Goal: Task Accomplishment & Management: Manage account settings

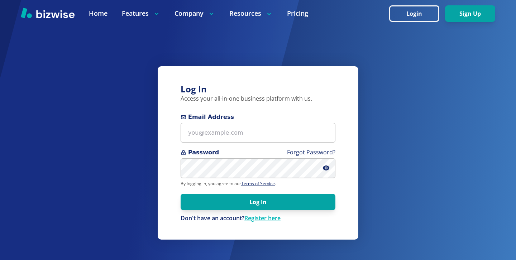
scroll to position [1, 0]
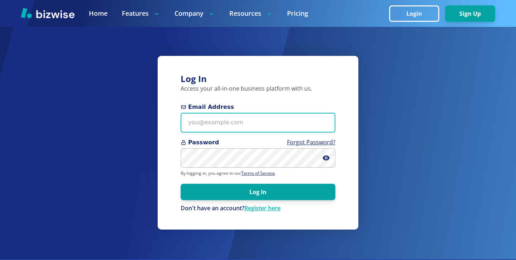
click at [258, 126] on input "Email Address" at bounding box center [257, 123] width 155 height 20
paste input "marshall007@gmail.com"
type input "marshall007@gmail.com"
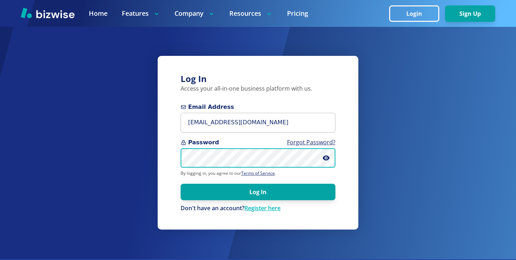
click at [180, 184] on button "Log In" at bounding box center [257, 192] width 155 height 16
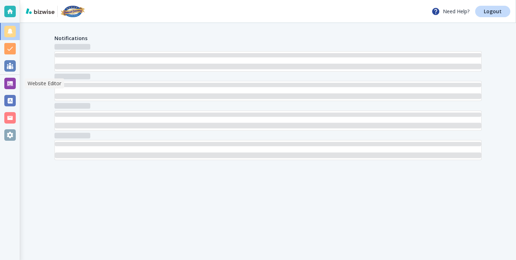
click at [5, 83] on div at bounding box center [9, 83] width 11 height 11
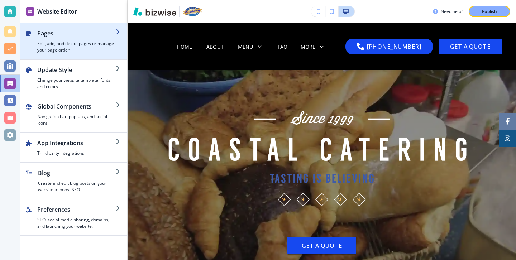
click at [70, 46] on h4 "Edit, add, and delete pages or manage your page order" at bounding box center [76, 46] width 78 height 13
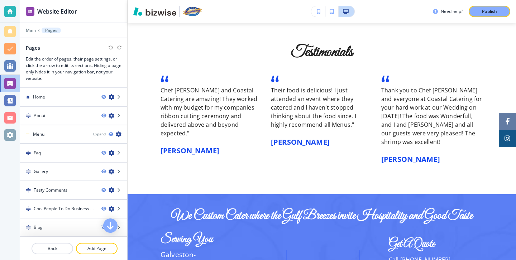
scroll to position [937, 0]
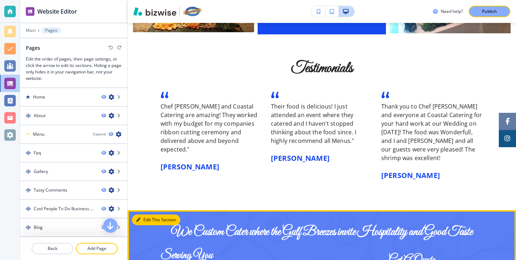
click at [148, 218] on button "Edit This Section" at bounding box center [156, 219] width 48 height 11
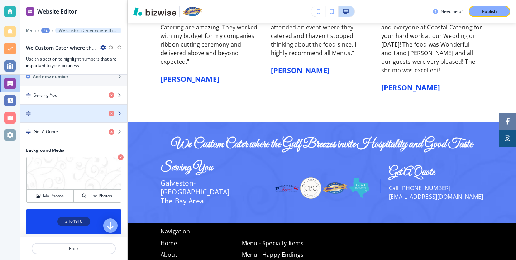
scroll to position [120, 0]
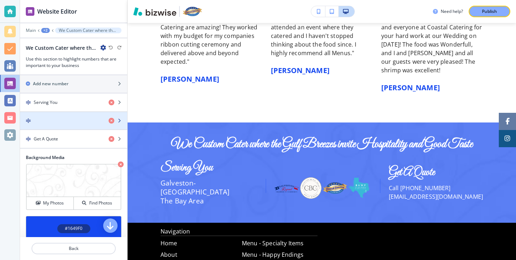
click at [64, 121] on div "button" at bounding box center [61, 120] width 83 height 5
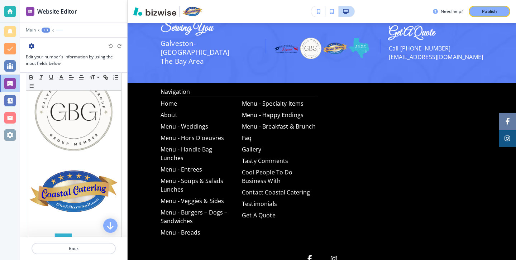
scroll to position [43, 0]
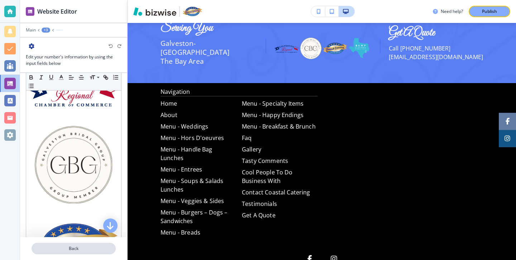
click at [82, 251] on p "Back" at bounding box center [73, 248] width 83 height 6
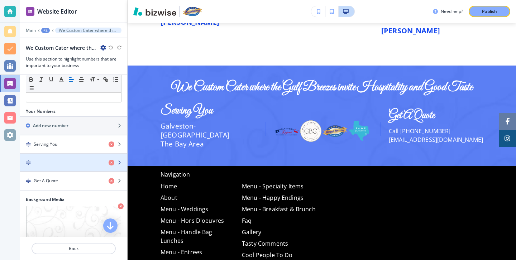
scroll to position [79, 0]
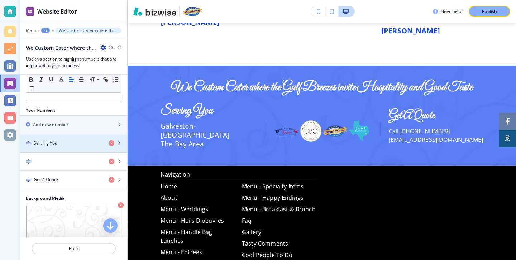
click at [77, 147] on div "button" at bounding box center [73, 149] width 107 height 6
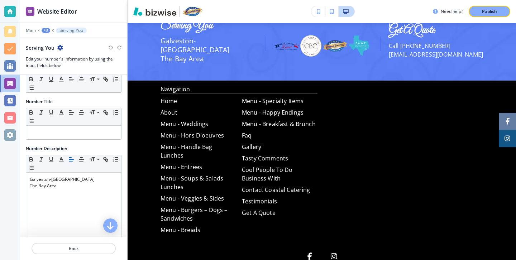
scroll to position [64, 0]
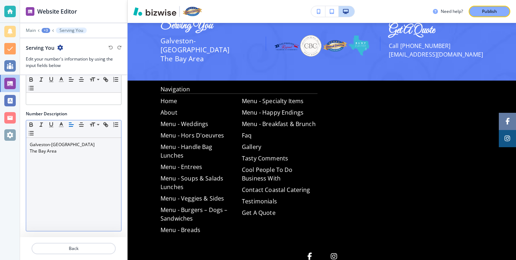
click at [78, 200] on div "[GEOGRAPHIC_DATA]-[GEOGRAPHIC_DATA]" at bounding box center [73, 184] width 95 height 93
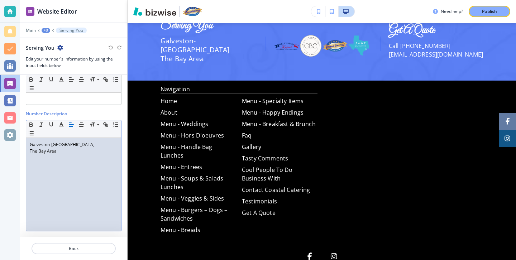
scroll to position [0, 0]
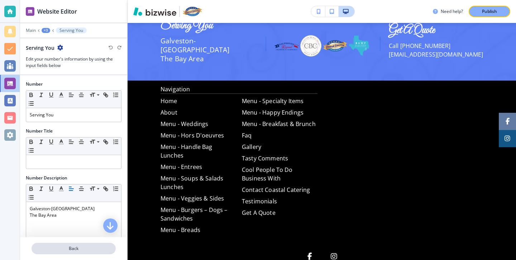
click at [79, 251] on p "Back" at bounding box center [73, 248] width 83 height 6
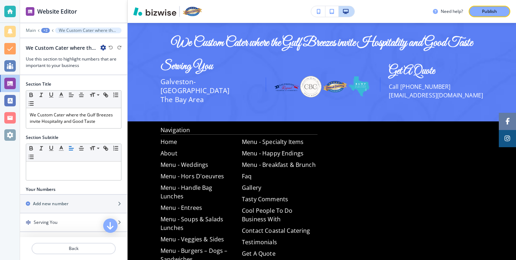
scroll to position [1124, 0]
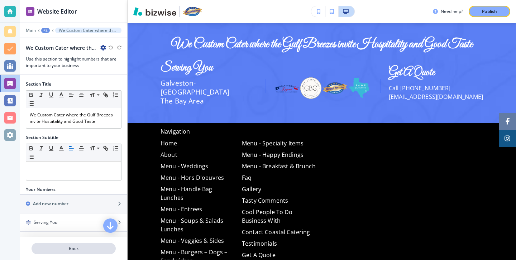
click at [79, 250] on p "Back" at bounding box center [73, 248] width 83 height 6
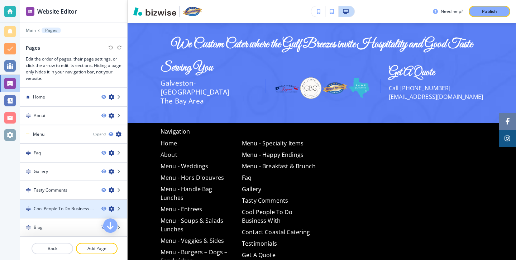
scroll to position [112, 0]
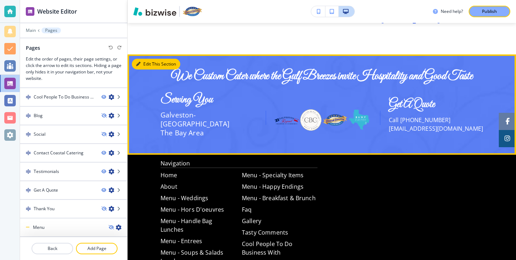
click at [151, 64] on button "Edit This Section" at bounding box center [156, 64] width 48 height 11
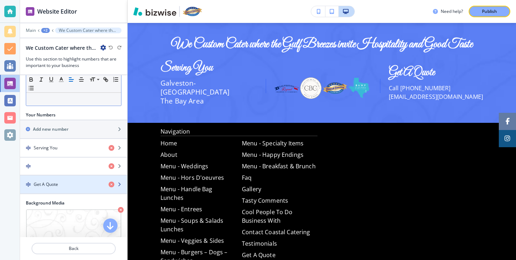
scroll to position [83, 0]
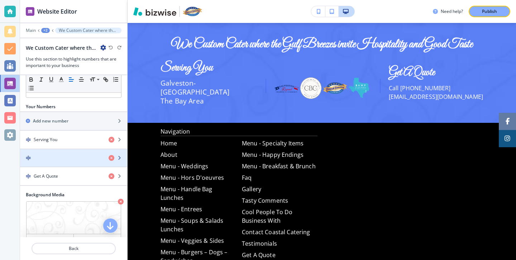
click at [69, 155] on div "button" at bounding box center [61, 157] width 83 height 5
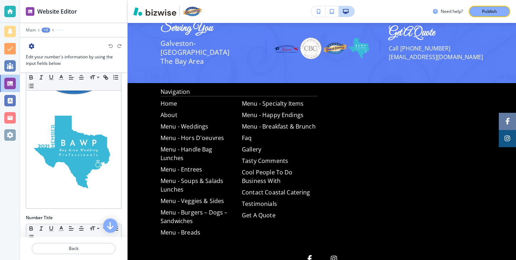
scroll to position [217, 0]
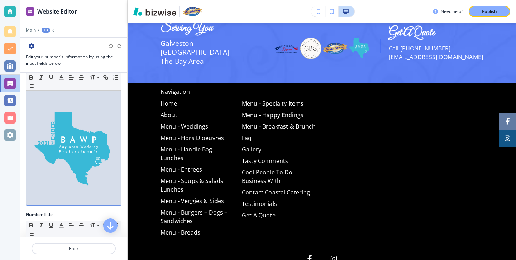
click at [90, 175] on img at bounding box center [74, 150] width 88 height 88
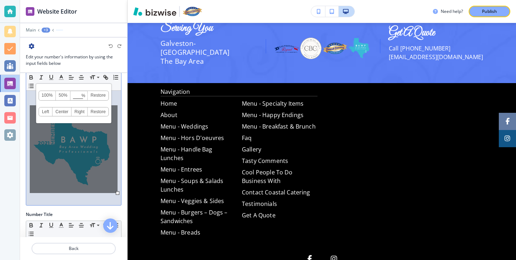
click at [115, 192] on div "100% 50% % Press enter key to apply change! [GEOGRAPHIC_DATA] Left Center Right…" at bounding box center [74, 149] width 88 height 88
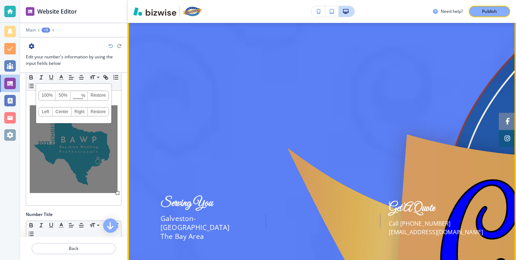
scroll to position [1627, 0]
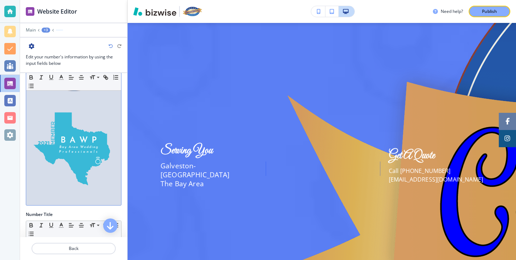
click at [117, 197] on p at bounding box center [74, 198] width 88 height 6
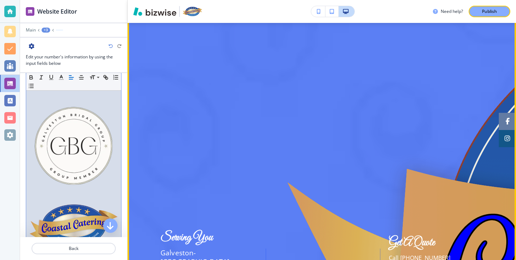
scroll to position [1507, 0]
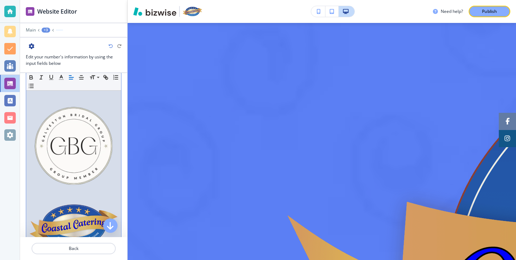
click at [25, 27] on div at bounding box center [73, 25] width 107 height 4
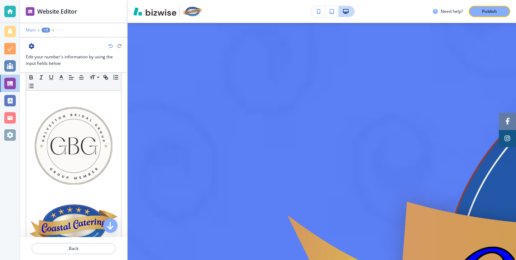
click at [26, 29] on p "Main" at bounding box center [31, 30] width 10 height 5
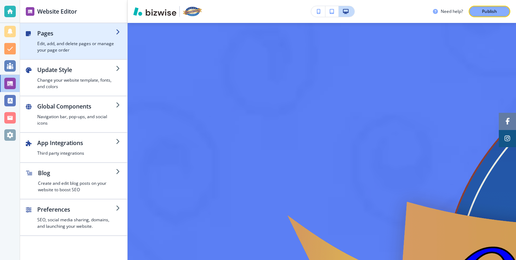
click at [41, 41] on h4 "Edit, add, and delete pages or manage your page order" at bounding box center [76, 46] width 78 height 13
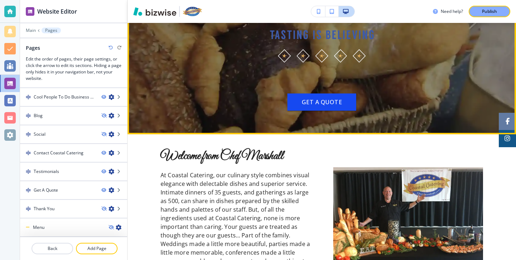
scroll to position [0, 0]
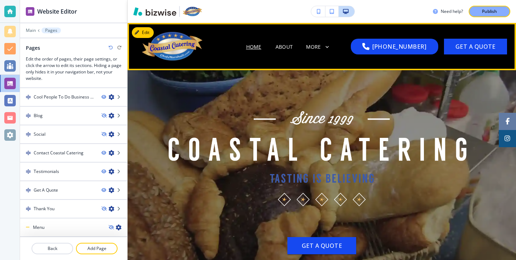
click at [261, 43] on p "Home" at bounding box center [253, 47] width 15 height 8
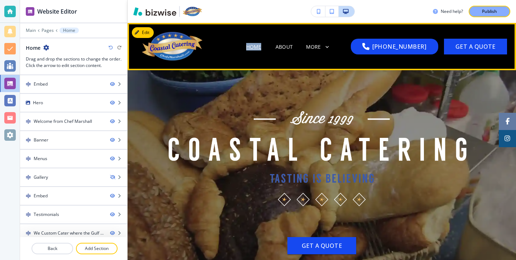
click at [261, 43] on p "Home" at bounding box center [253, 47] width 15 height 8
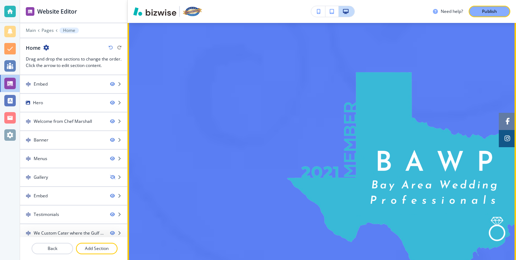
scroll to position [2087, 0]
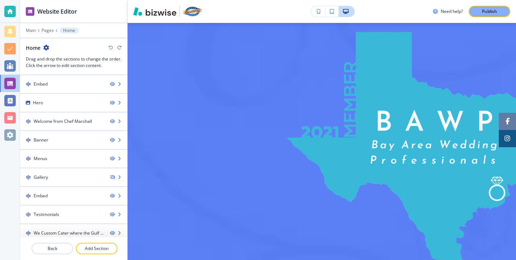
click at [108, 48] on icon "button" at bounding box center [110, 47] width 4 height 4
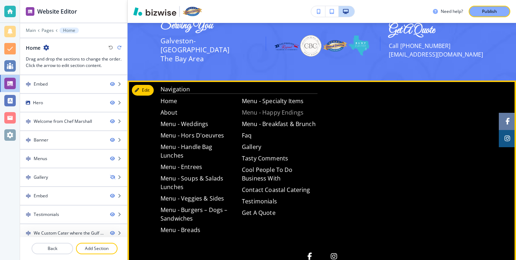
scroll to position [0, 0]
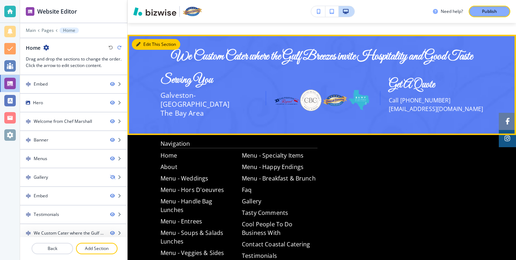
click at [148, 45] on button "Edit This Section" at bounding box center [156, 44] width 48 height 11
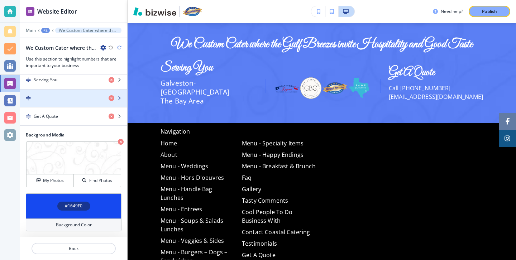
click at [83, 106] on div "button" at bounding box center [73, 104] width 107 height 6
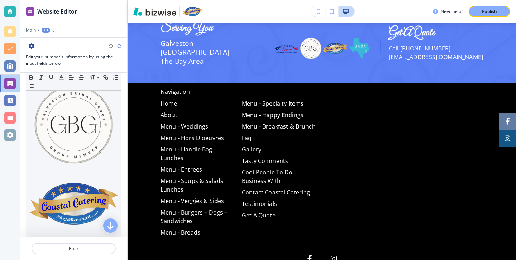
scroll to position [66, 0]
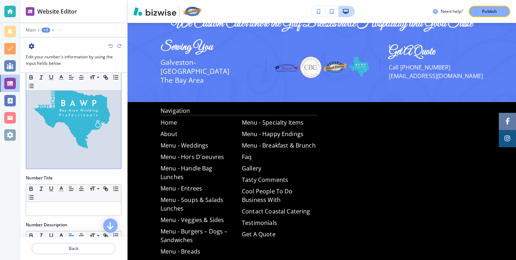
click at [100, 132] on img at bounding box center [74, 113] width 88 height 88
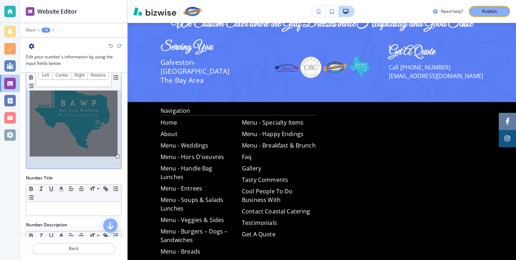
click at [97, 127] on div "100% 50% % Press enter key to apply change! [GEOGRAPHIC_DATA] Left Center Right…" at bounding box center [74, 113] width 88 height 88
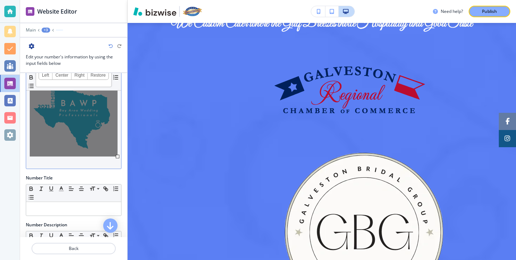
click at [111, 145] on div "100% 50% % Press enter key to apply change! [GEOGRAPHIC_DATA] Left Center Right…" at bounding box center [74, 113] width 88 height 88
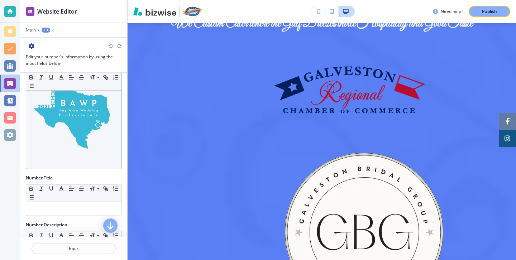
click at [109, 48] on div at bounding box center [74, 46] width 96 height 6
click at [109, 47] on icon "button" at bounding box center [110, 46] width 4 height 4
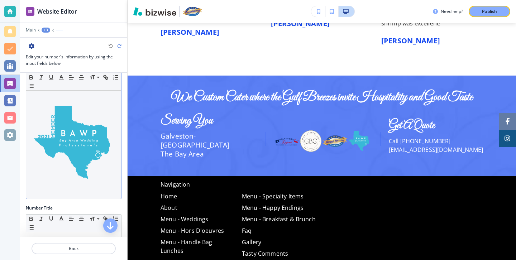
scroll to position [213, 0]
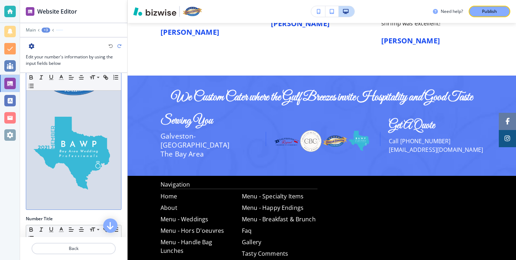
click at [77, 151] on img at bounding box center [74, 154] width 88 height 88
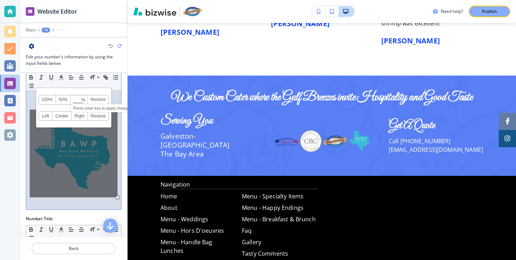
click at [80, 100] on input at bounding box center [79, 100] width 16 height 5
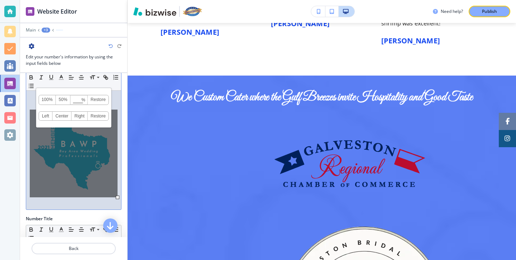
click at [81, 101] on span "%" at bounding box center [83, 100] width 4 height 9
click at [79, 100] on input at bounding box center [79, 100] width 16 height 5
type input "0"
click at [110, 45] on icon "button" at bounding box center [110, 46] width 4 height 4
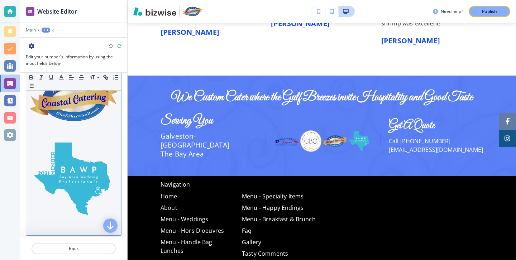
scroll to position [180, 0]
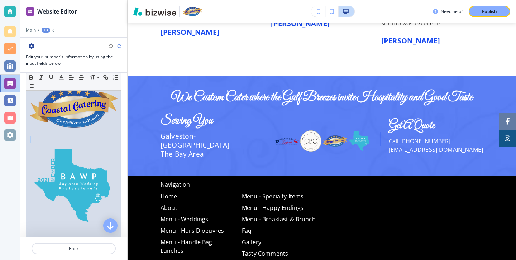
drag, startPoint x: 50, startPoint y: 131, endPoint x: 64, endPoint y: 147, distance: 21.8
click at [65, 147] on div at bounding box center [73, 84] width 95 height 317
click at [57, 144] on img at bounding box center [74, 187] width 88 height 88
click at [30, 137] on p at bounding box center [74, 184] width 88 height 96
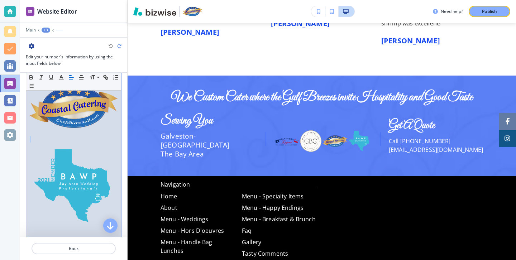
click at [34, 146] on img at bounding box center [74, 187] width 88 height 88
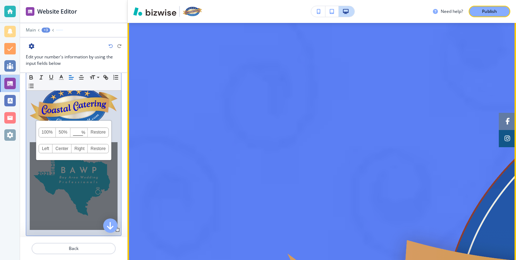
scroll to position [1469, 0]
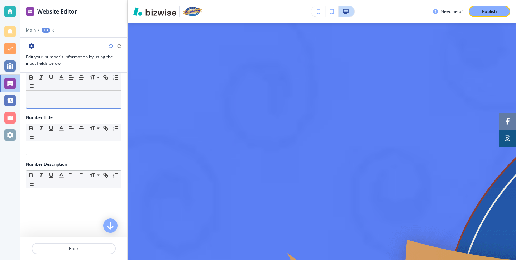
scroll to position [226, 0]
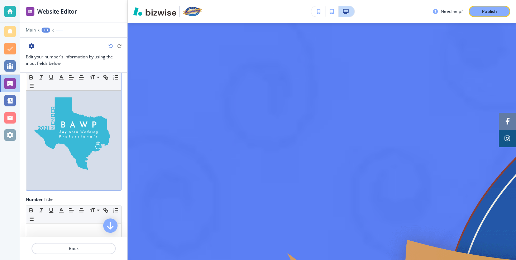
click at [100, 169] on img at bounding box center [74, 135] width 88 height 88
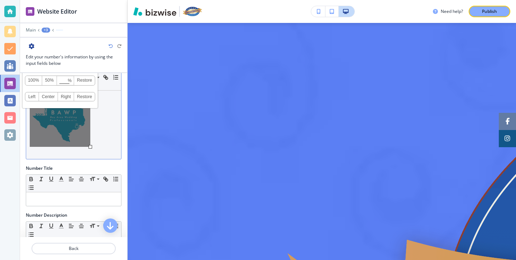
drag, startPoint x: 117, startPoint y: 177, endPoint x: 90, endPoint y: 145, distance: 41.4
click at [90, 145] on div at bounding box center [90, 147] width 4 height 4
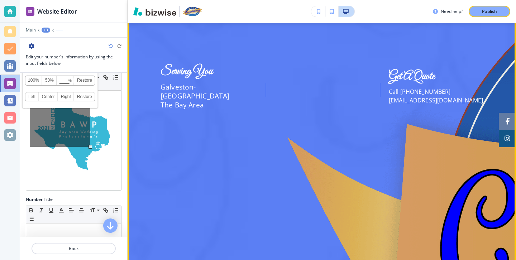
scroll to position [1579, 0]
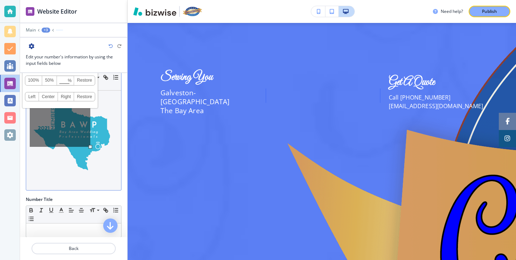
click at [110, 128] on img at bounding box center [74, 135] width 88 height 88
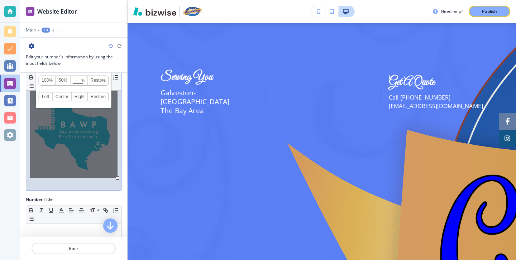
click at [110, 45] on icon "button" at bounding box center [110, 46] width 4 height 4
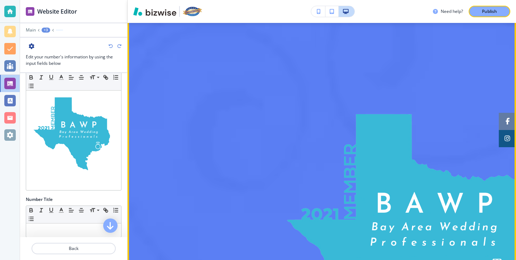
scroll to position [2021, 0]
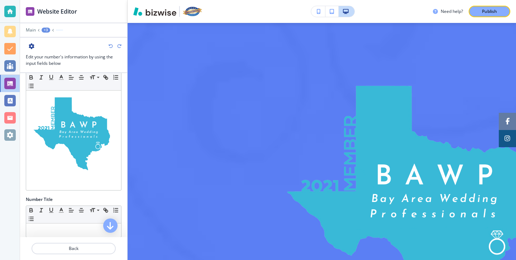
click at [110, 46] on icon "button" at bounding box center [110, 46] width 4 height 4
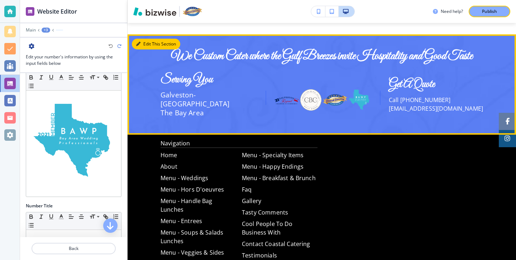
click at [148, 42] on button "Edit This Section" at bounding box center [156, 44] width 48 height 11
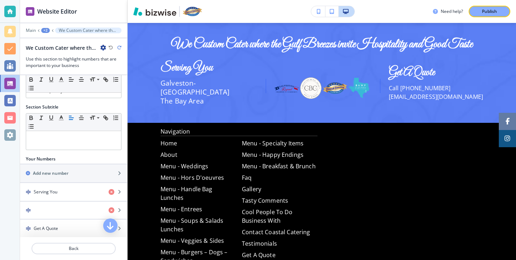
scroll to position [73, 0]
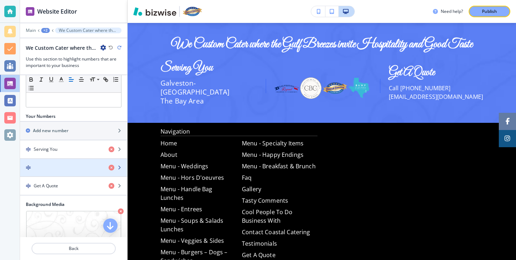
click at [81, 174] on div "button" at bounding box center [73, 173] width 107 height 6
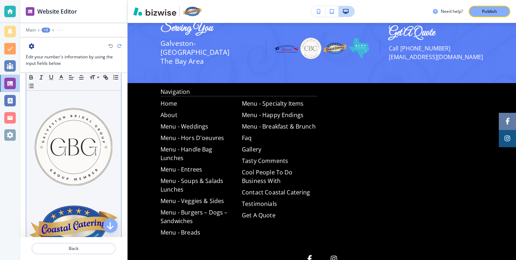
scroll to position [87, 0]
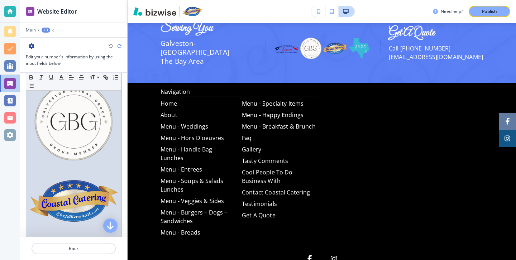
click at [82, 167] on p at bounding box center [74, 170] width 88 height 6
click at [83, 168] on p at bounding box center [74, 170] width 88 height 6
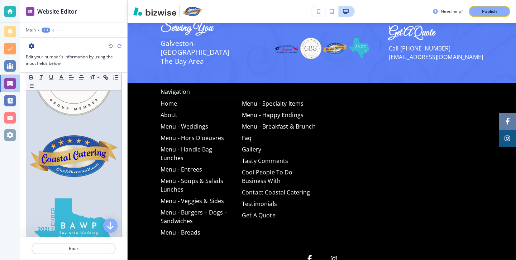
scroll to position [162, 0]
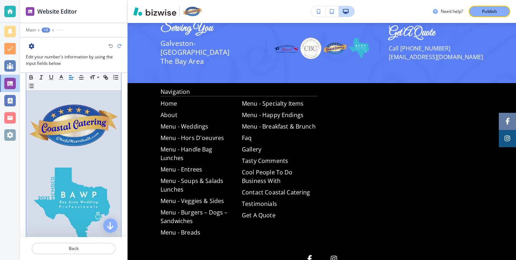
click at [85, 184] on img at bounding box center [74, 205] width 88 height 88
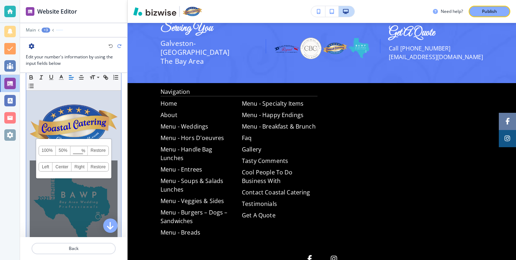
click at [93, 191] on div "100% 50% % Press enter key to apply change! [GEOGRAPHIC_DATA] Left Center Right…" at bounding box center [74, 204] width 88 height 88
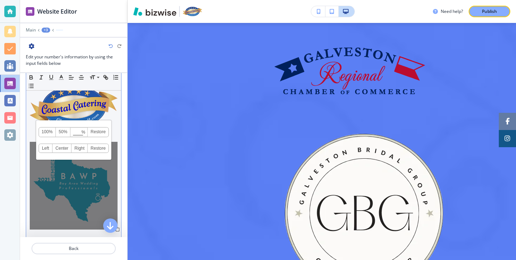
scroll to position [196, 0]
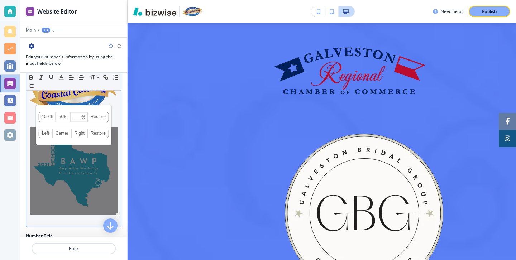
click at [95, 217] on p at bounding box center [74, 220] width 88 height 6
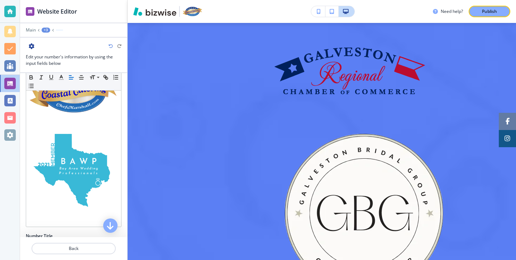
click at [111, 47] on icon "button" at bounding box center [110, 46] width 4 height 4
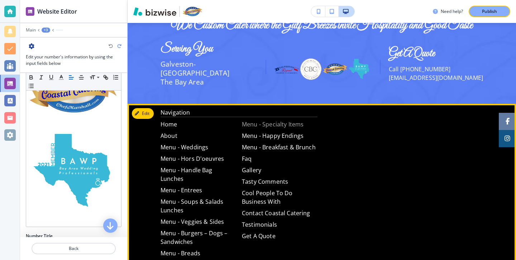
scroll to position [1115, 0]
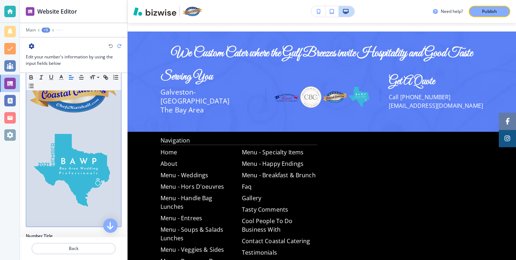
click at [77, 217] on p at bounding box center [74, 220] width 88 height 6
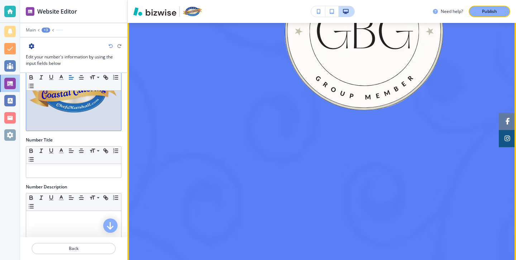
scroll to position [1314, 0]
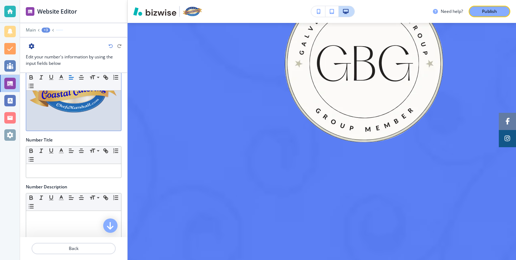
click at [110, 47] on icon "button" at bounding box center [110, 46] width 4 height 4
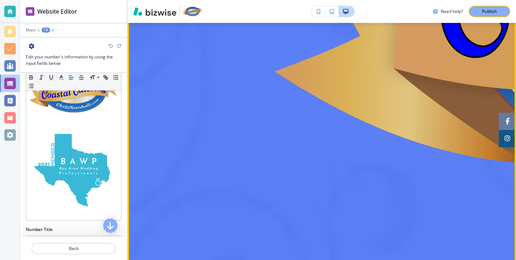
scroll to position [1821, 0]
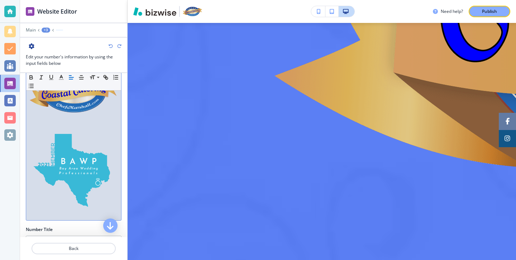
click at [111, 182] on img at bounding box center [74, 171] width 88 height 88
click at [119, 212] on div at bounding box center [73, 65] width 95 height 310
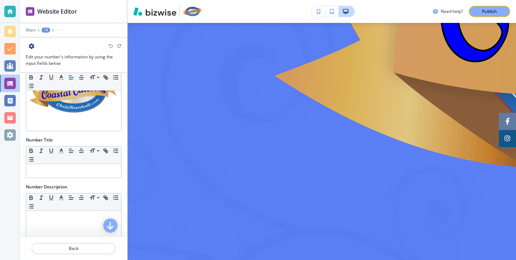
click at [110, 42] on div at bounding box center [73, 41] width 107 height 6
click at [110, 44] on icon "button" at bounding box center [110, 46] width 4 height 4
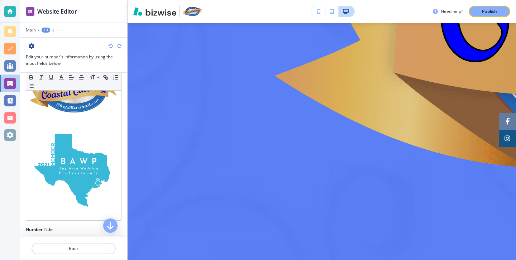
click at [110, 44] on icon "button" at bounding box center [110, 46] width 4 height 4
click at [111, 49] on div at bounding box center [74, 46] width 96 height 6
click at [111, 46] on icon "button" at bounding box center [110, 46] width 4 height 4
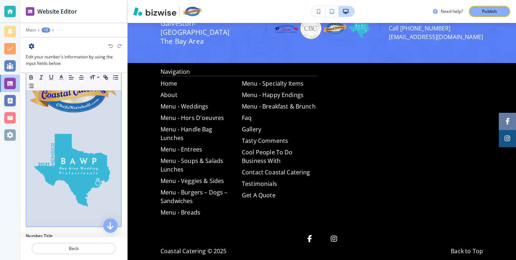
click at [109, 155] on img at bounding box center [74, 171] width 88 height 88
click at [119, 161] on div at bounding box center [73, 68] width 95 height 317
click at [116, 163] on img at bounding box center [74, 171] width 88 height 88
click at [119, 162] on div at bounding box center [73, 68] width 95 height 317
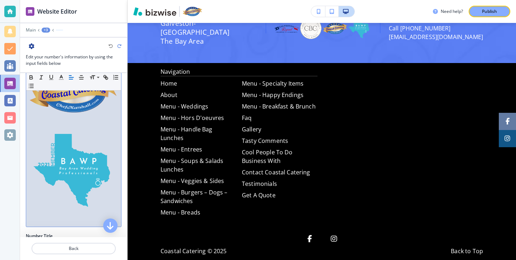
click at [119, 162] on div at bounding box center [73, 68] width 95 height 317
click at [120, 209] on div at bounding box center [73, 68] width 95 height 317
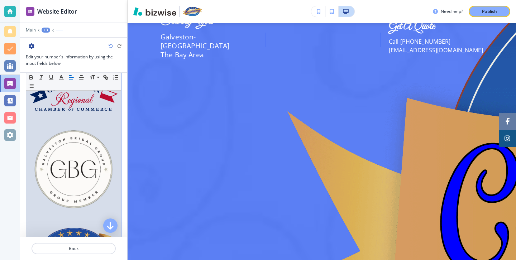
scroll to position [0, 0]
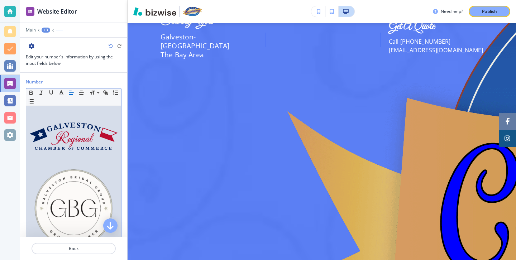
click at [86, 125] on img at bounding box center [74, 135] width 88 height 27
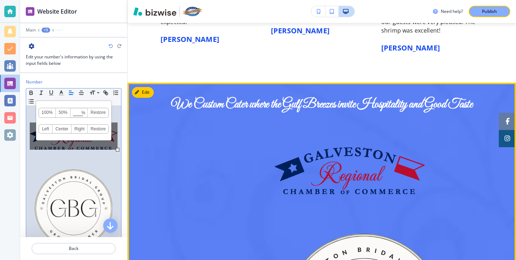
scroll to position [1023, 0]
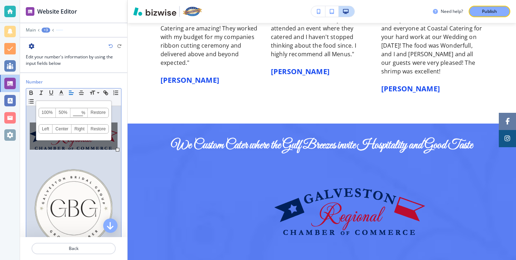
click at [66, 110] on link "50%" at bounding box center [63, 112] width 15 height 9
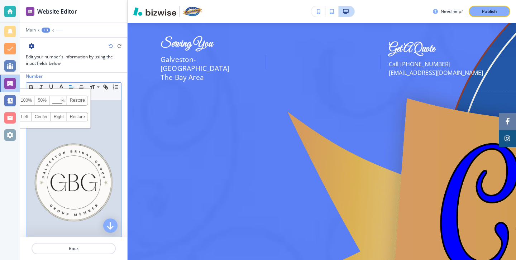
scroll to position [0, 0]
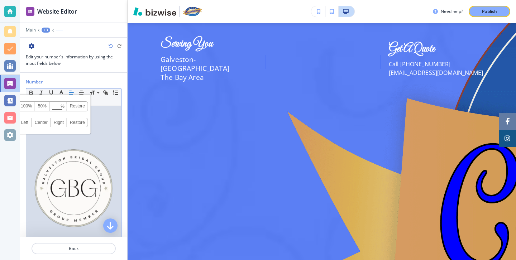
click at [106, 134] on p at bounding box center [74, 134] width 88 height 6
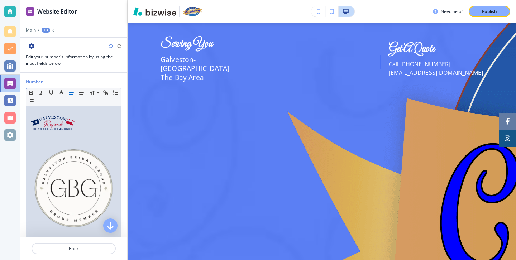
click at [88, 158] on img at bounding box center [74, 188] width 88 height 88
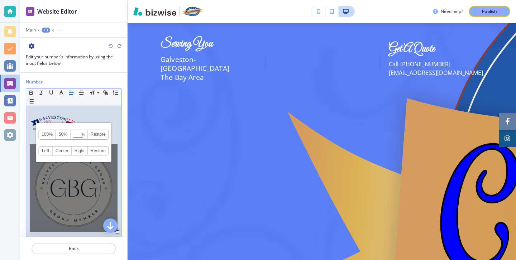
click at [63, 137] on link "50%" at bounding box center [63, 134] width 15 height 9
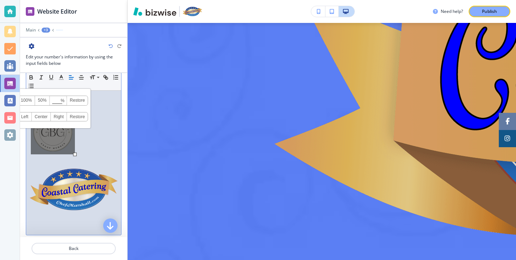
scroll to position [42, 0]
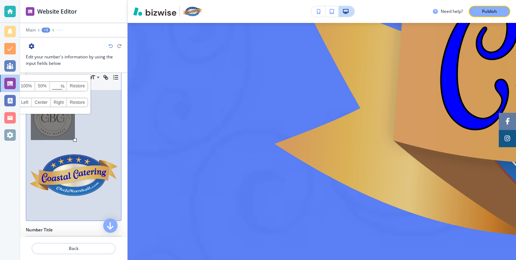
click at [93, 167] on img at bounding box center [74, 175] width 88 height 42
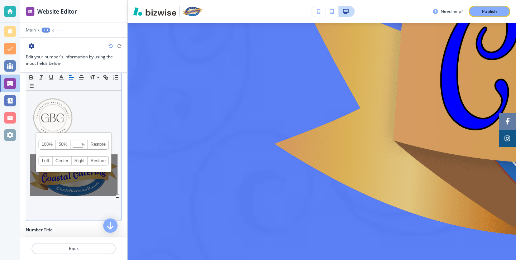
click at [65, 143] on link "50%" at bounding box center [63, 144] width 15 height 9
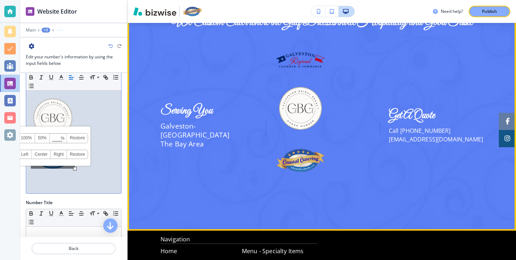
scroll to position [1122, 0]
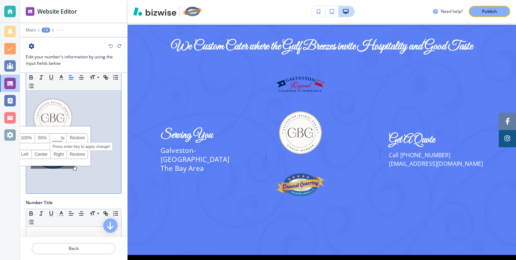
click at [59, 137] on input at bounding box center [58, 138] width 16 height 5
type input "40"
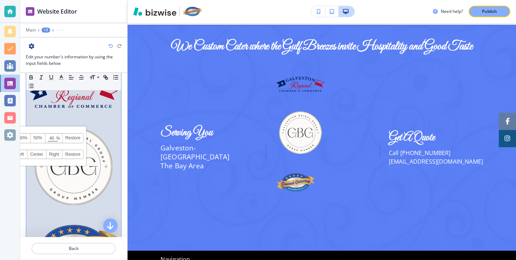
click at [99, 118] on p at bounding box center [74, 164] width 88 height 96
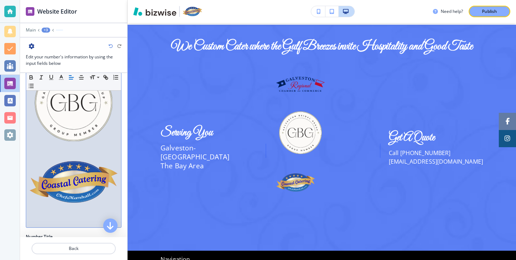
scroll to position [117, 0]
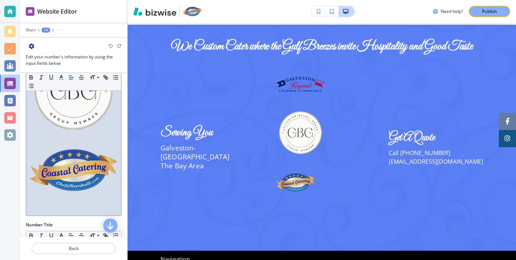
click at [85, 164] on img at bounding box center [74, 170] width 88 height 42
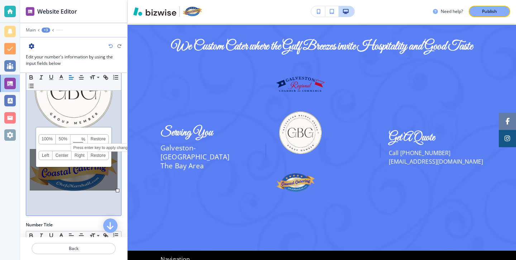
click at [79, 141] on input at bounding box center [79, 139] width 16 height 5
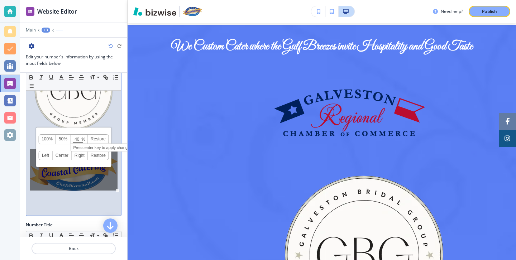
type input "40"
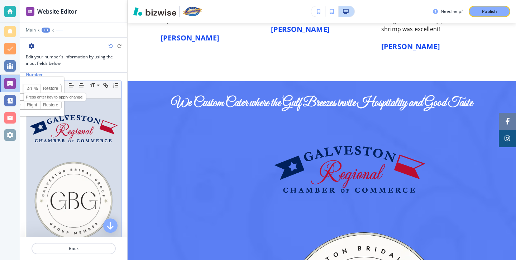
scroll to position [0, 0]
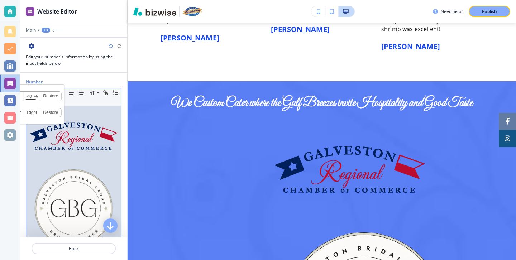
click at [64, 137] on img at bounding box center [74, 135] width 88 height 27
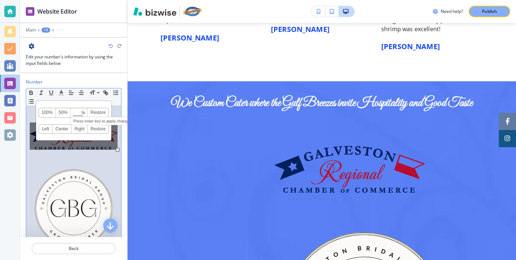
click at [77, 112] on input at bounding box center [79, 113] width 16 height 5
type input "40"
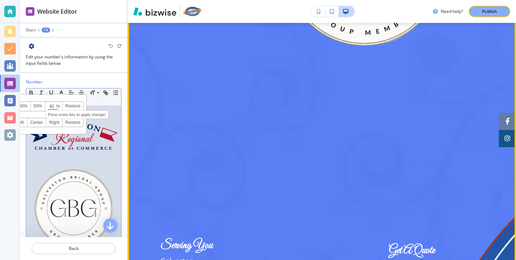
scroll to position [1379, 0]
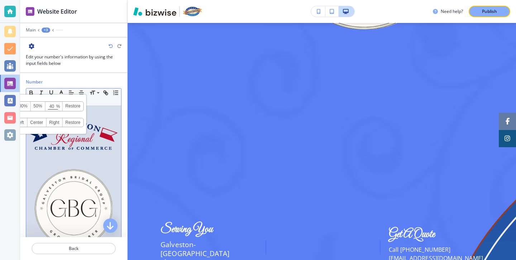
click at [91, 194] on img at bounding box center [74, 208] width 88 height 88
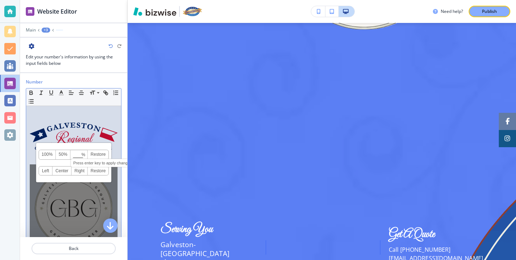
click at [78, 154] on input at bounding box center [79, 155] width 16 height 5
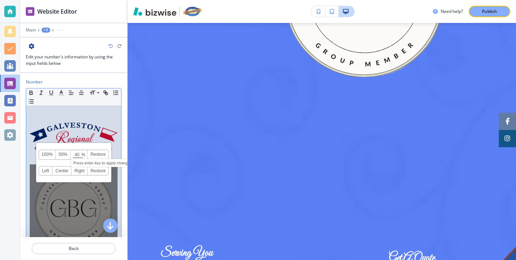
type input "40"
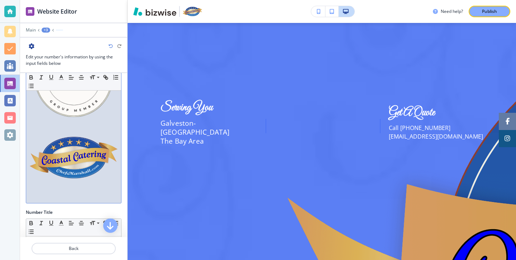
scroll to position [192, 0]
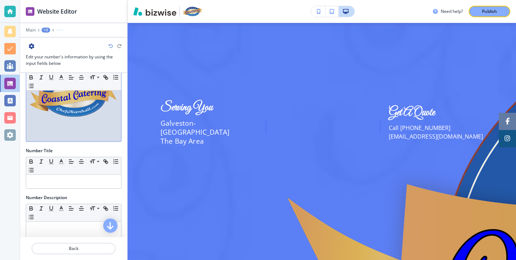
click at [70, 93] on img at bounding box center [74, 96] width 88 height 42
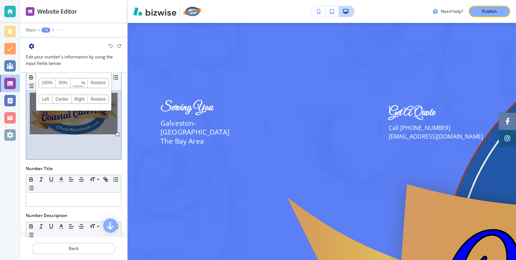
scroll to position [134, 0]
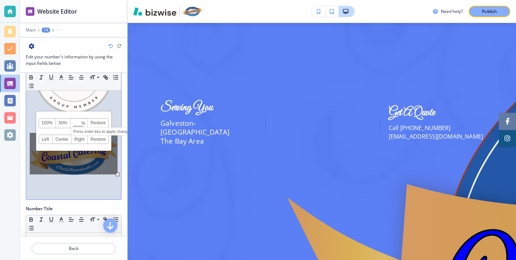
click at [78, 121] on input at bounding box center [79, 123] width 16 height 5
type input "40"
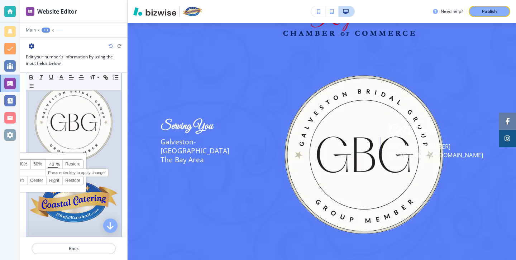
scroll to position [69, 0]
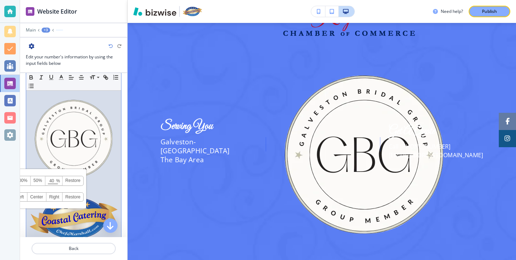
click at [105, 129] on img at bounding box center [74, 139] width 88 height 88
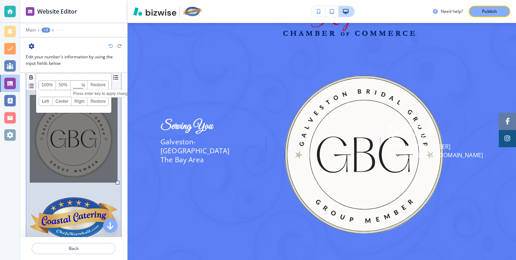
click at [73, 83] on input at bounding box center [79, 85] width 16 height 5
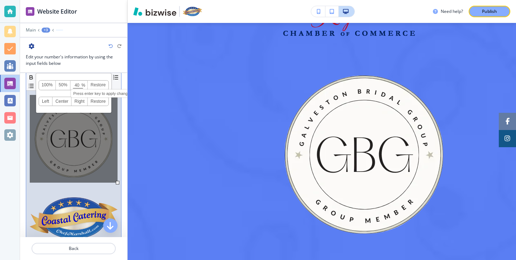
type input "40"
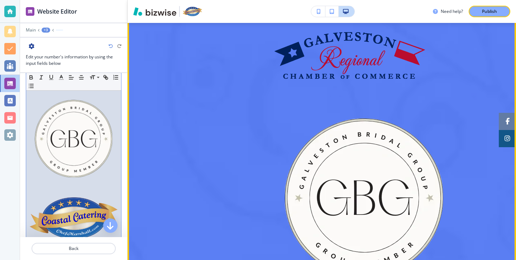
scroll to position [1383, 0]
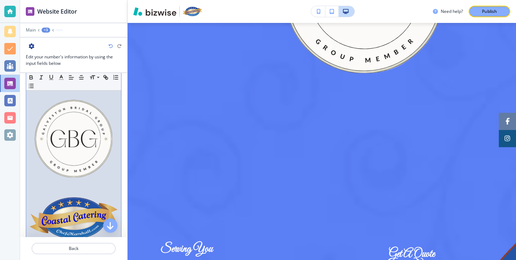
click at [87, 126] on img at bounding box center [74, 139] width 88 height 88
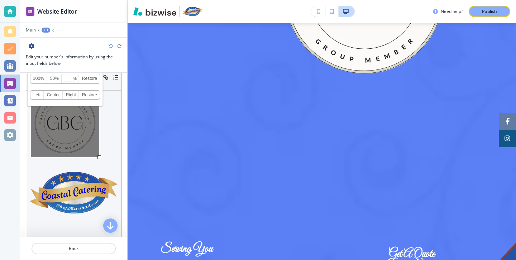
drag, startPoint x: 117, startPoint y: 182, endPoint x: 98, endPoint y: 162, distance: 27.6
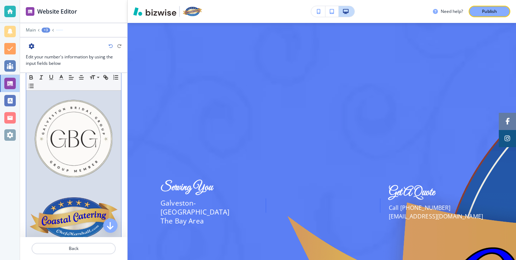
click at [98, 207] on img at bounding box center [74, 218] width 88 height 42
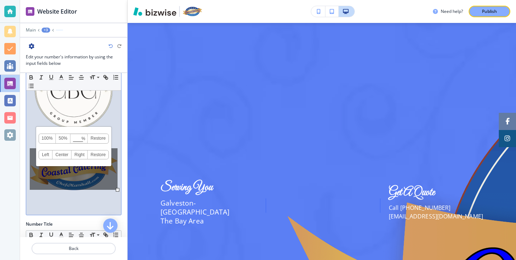
scroll to position [142, 0]
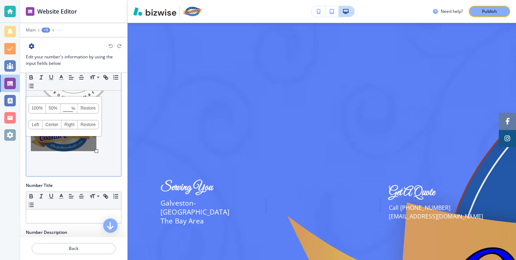
drag, startPoint x: 119, startPoint y: 166, endPoint x: 96, endPoint y: 158, distance: 23.8
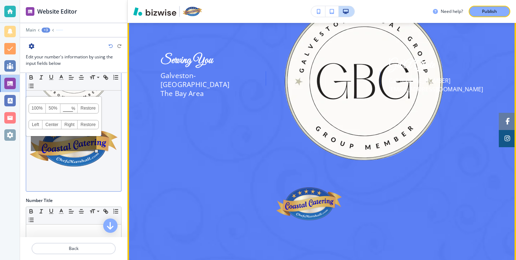
scroll to position [1263, 0]
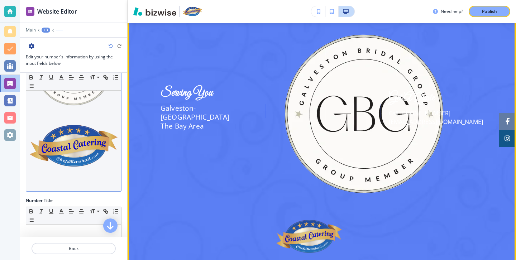
click at [175, 116] on span "Galveston-[GEOGRAPHIC_DATA]" at bounding box center [194, 112] width 69 height 19
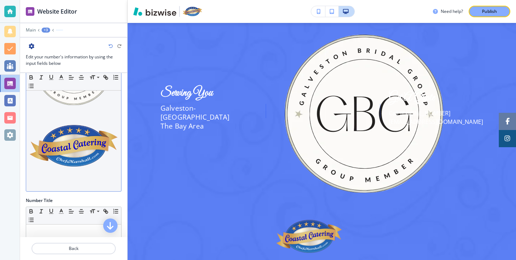
click at [101, 103] on img at bounding box center [74, 67] width 88 height 88
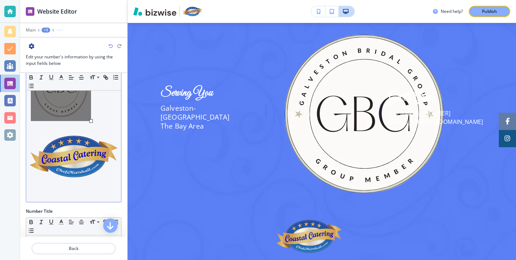
scroll to position [107, 0]
drag, startPoint x: 117, startPoint y: 127, endPoint x: 88, endPoint y: 111, distance: 33.8
click at [88, 110] on div "100% 50% % Press enter key to apply change! [GEOGRAPHIC_DATA] Left Center Right…" at bounding box center [61, 86] width 60 height 71
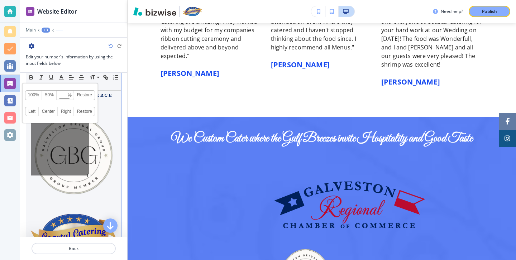
scroll to position [20, 0]
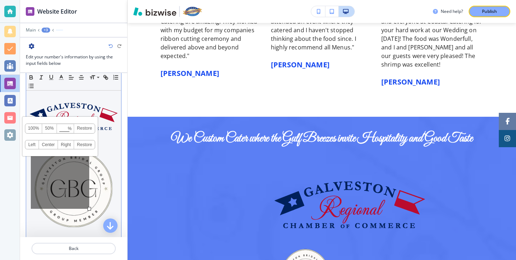
click at [105, 120] on img at bounding box center [74, 116] width 88 height 27
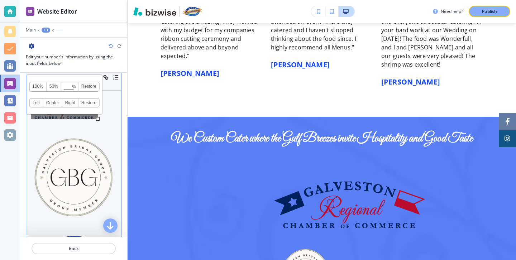
drag, startPoint x: 117, startPoint y: 129, endPoint x: 95, endPoint y: 124, distance: 23.1
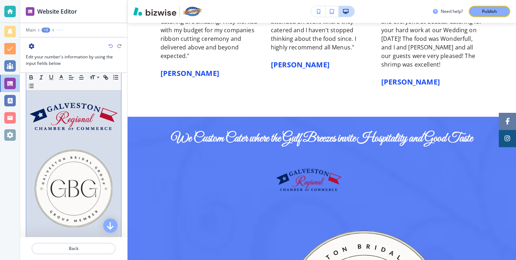
click at [93, 168] on img at bounding box center [74, 189] width 88 height 88
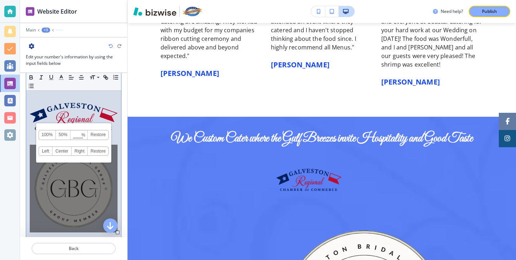
scroll to position [60, 0]
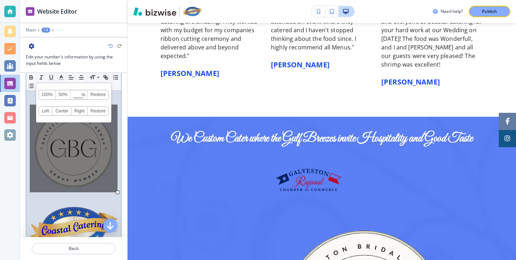
click at [119, 192] on div at bounding box center [73, 159] width 95 height 227
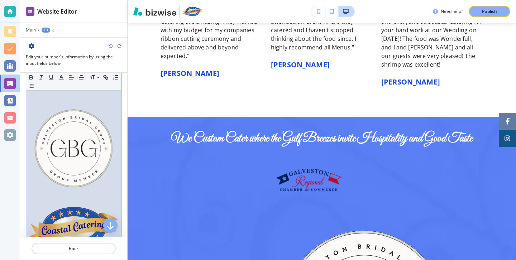
click at [110, 183] on img at bounding box center [74, 149] width 88 height 88
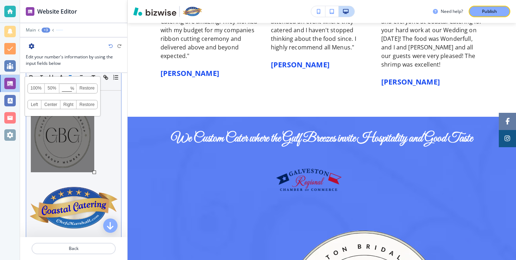
drag, startPoint x: 118, startPoint y: 192, endPoint x: 94, endPoint y: 179, distance: 27.9
click at [94, 179] on div "100% 50% % Press enter key to apply change! [GEOGRAPHIC_DATA] Left Center Right…" at bounding box center [73, 149] width 95 height 207
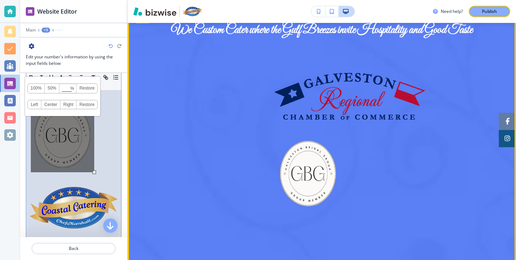
scroll to position [1175, 0]
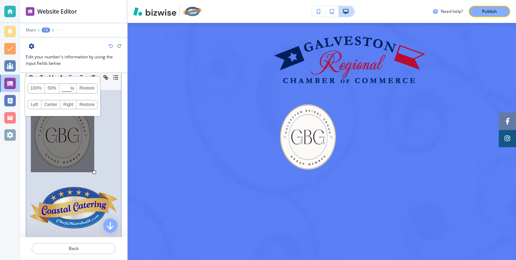
click at [102, 204] on img at bounding box center [74, 208] width 88 height 42
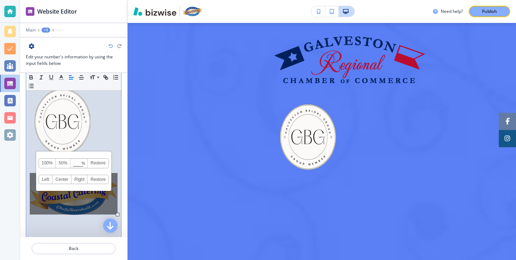
scroll to position [95, 0]
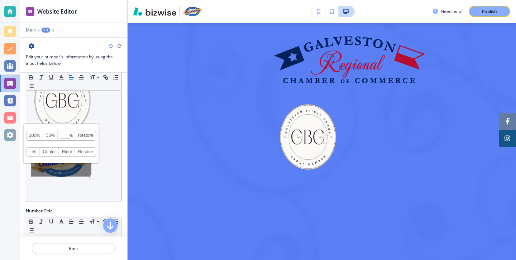
drag, startPoint x: 117, startPoint y: 193, endPoint x: 90, endPoint y: 183, distance: 29.1
click at [90, 183] on div "100% 50% % Press enter key to apply change! [GEOGRAPHIC_DATA] Left Center Right…" at bounding box center [73, 106] width 95 height 190
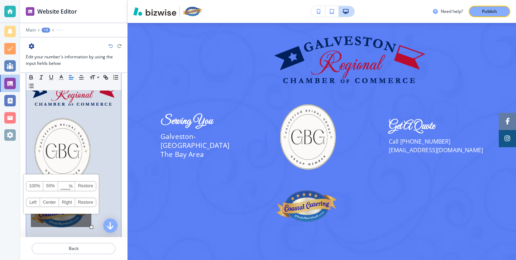
scroll to position [26, 0]
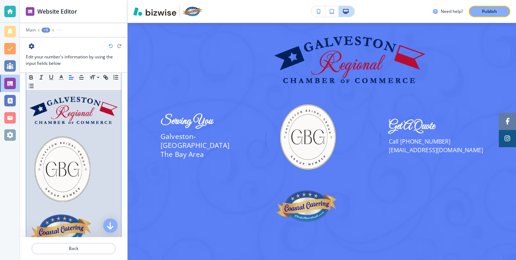
click at [114, 122] on img at bounding box center [74, 110] width 88 height 27
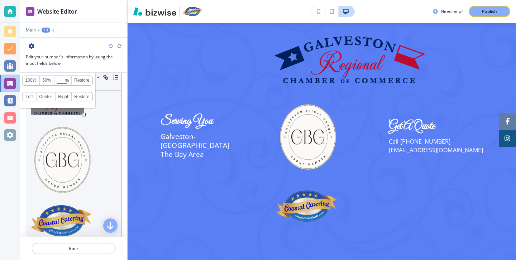
drag, startPoint x: 117, startPoint y: 125, endPoint x: 80, endPoint y: 121, distance: 37.7
click at [80, 121] on div "100% 50% % Press enter key to apply change! [GEOGRAPHIC_DATA] Left Center Right…" at bounding box center [73, 170] width 95 height 181
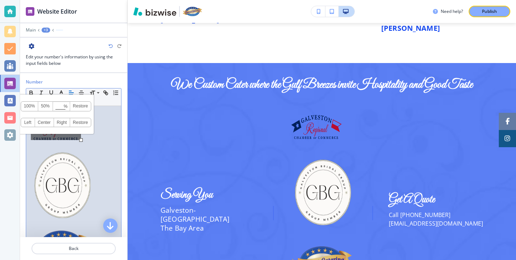
scroll to position [28, 0]
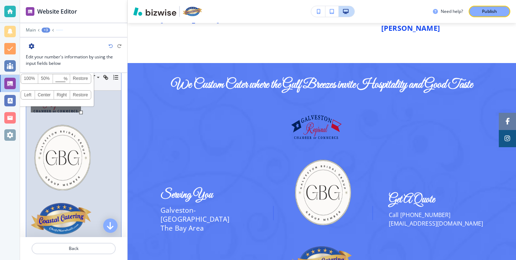
click at [84, 151] on img at bounding box center [62, 158] width 63 height 74
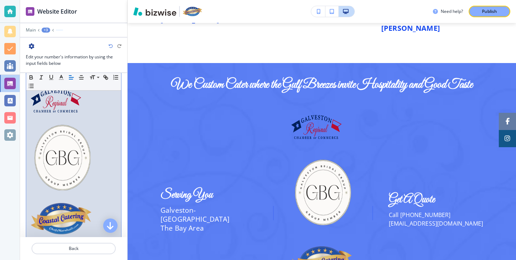
click at [96, 197] on p at bounding box center [74, 200] width 88 height 6
click at [83, 177] on img at bounding box center [62, 158] width 63 height 74
click at [96, 194] on p at bounding box center [74, 159] width 88 height 76
click at [78, 171] on img at bounding box center [62, 158] width 63 height 74
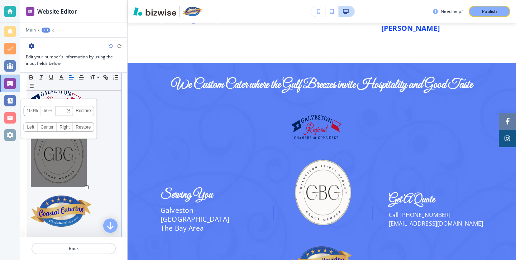
drag, startPoint x: 94, startPoint y: 193, endPoint x: 81, endPoint y: 182, distance: 17.3
click at [85, 185] on div at bounding box center [87, 187] width 4 height 4
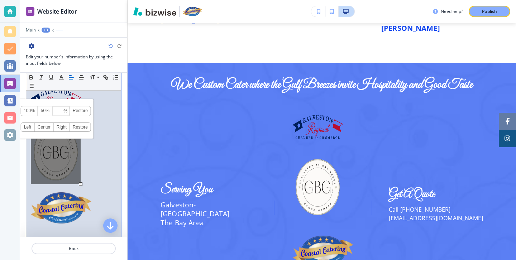
scroll to position [86, 0]
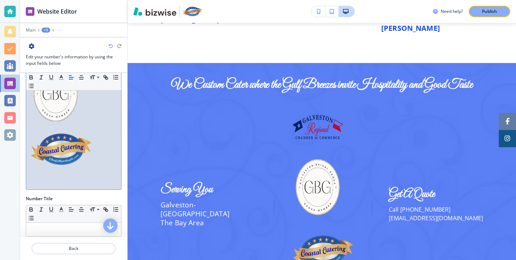
click at [78, 165] on p at bounding box center [74, 150] width 88 height 33
click at [67, 156] on img at bounding box center [61, 149] width 61 height 31
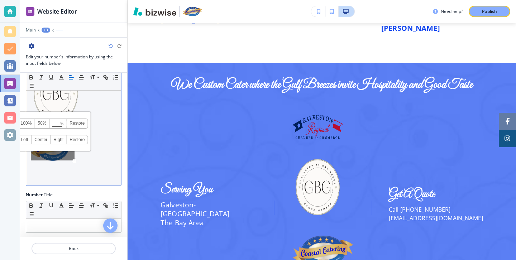
drag, startPoint x: 90, startPoint y: 165, endPoint x: 70, endPoint y: 160, distance: 20.3
click at [73, 160] on div at bounding box center [75, 161] width 4 height 4
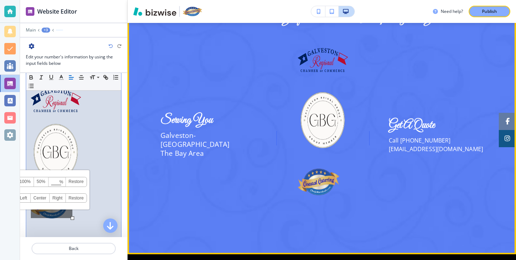
scroll to position [1149, 0]
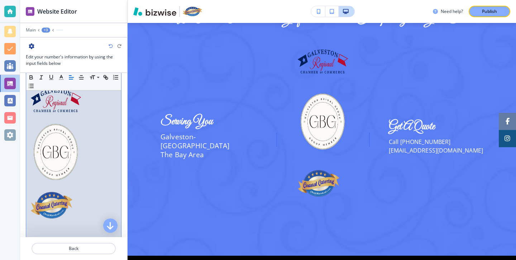
click at [80, 149] on img at bounding box center [56, 151] width 50 height 63
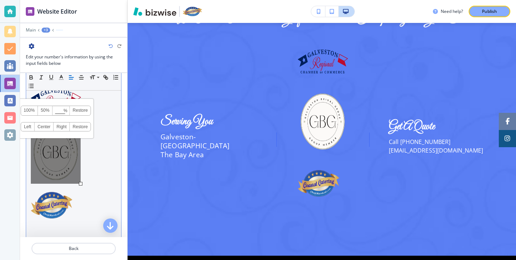
click at [61, 101] on div "100% 50% % Press enter key to apply change! [GEOGRAPHIC_DATA] Left Center Right…" at bounding box center [56, 118] width 76 height 39
click at [61, 107] on span "% Press enter key to apply change!" at bounding box center [61, 110] width 17 height 9
click at [61, 110] on input at bounding box center [61, 110] width 16 height 5
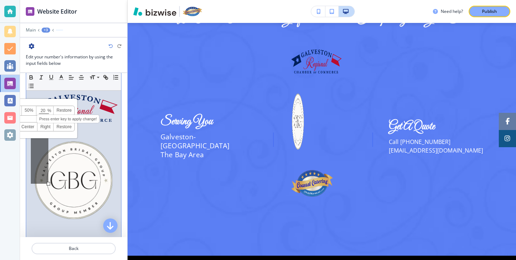
type input "2"
type input "50"
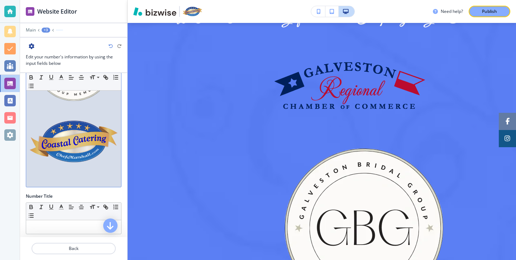
scroll to position [141, 0]
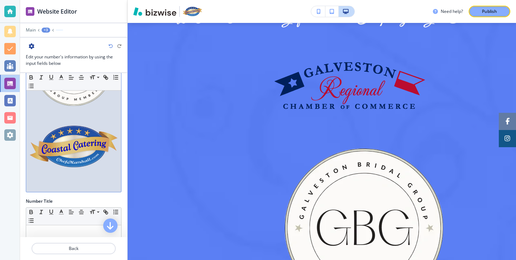
click at [96, 153] on img at bounding box center [74, 147] width 88 height 42
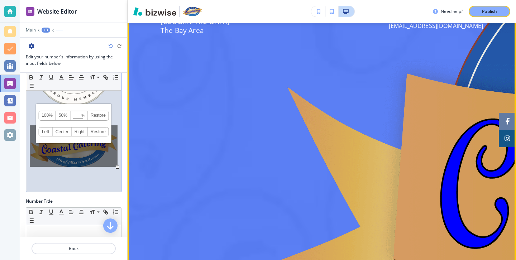
scroll to position [1641, 0]
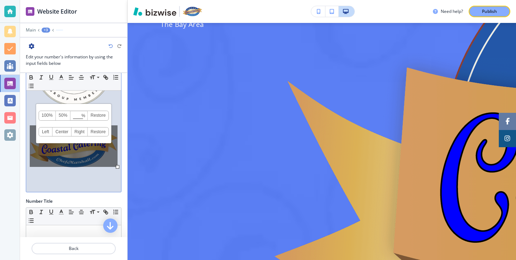
click at [86, 173] on p at bounding box center [74, 172] width 88 height 6
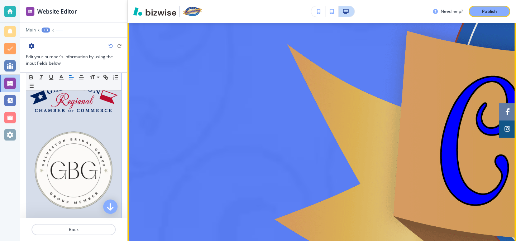
scroll to position [1679, 0]
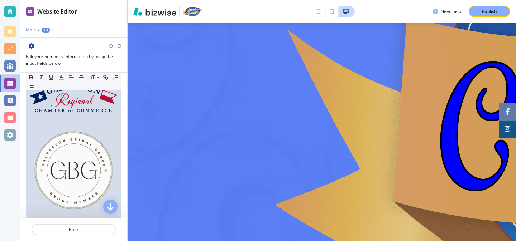
click at [29, 30] on p "Main" at bounding box center [31, 30] width 10 height 5
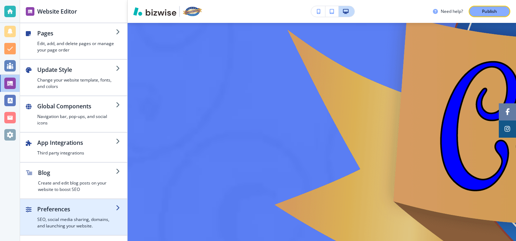
click at [71, 202] on div "button" at bounding box center [73, 202] width 107 height 6
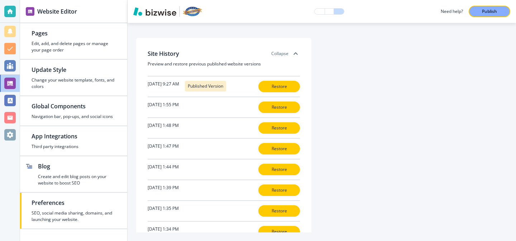
scroll to position [194, 0]
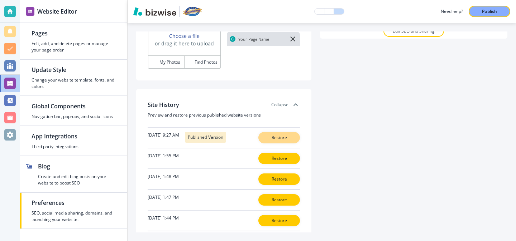
click at [281, 138] on p "Restore" at bounding box center [278, 138] width 23 height 6
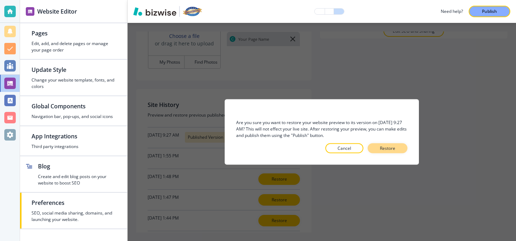
click at [385, 145] on button "Restore" at bounding box center [387, 149] width 40 height 10
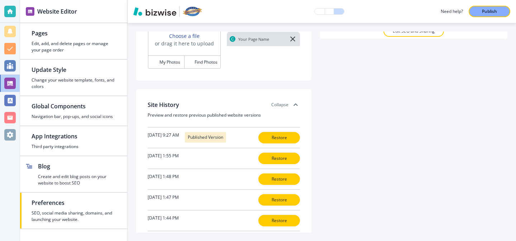
scroll to position [0, 0]
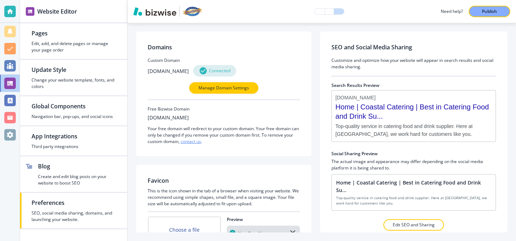
click at [132, 47] on div "Domains Custom Domain [DOMAIN_NAME] Connected Manage Domain Settings Free Bizwi…" at bounding box center [321, 132] width 388 height 218
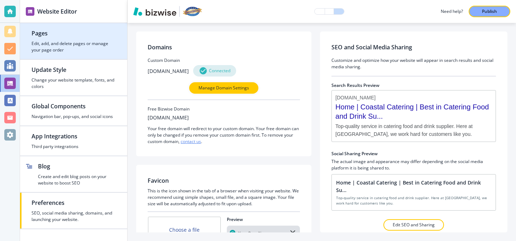
click at [102, 47] on h4 "Edit, add, and delete pages or manage your page order" at bounding box center [74, 46] width 84 height 13
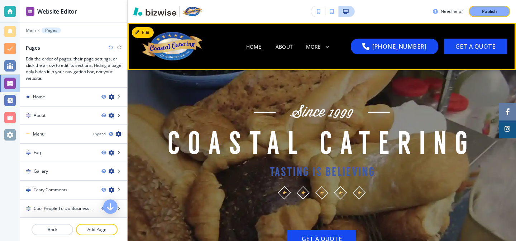
click at [266, 53] on span "Home" at bounding box center [254, 46] width 30 height 29
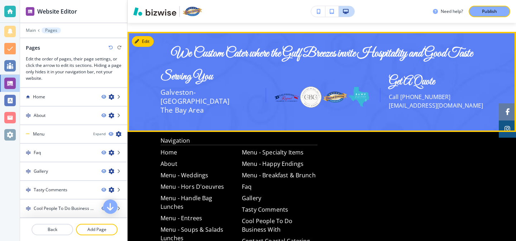
scroll to position [1089, 0]
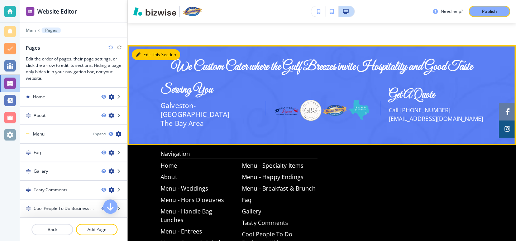
click at [151, 58] on button "Edit This Section" at bounding box center [156, 54] width 48 height 11
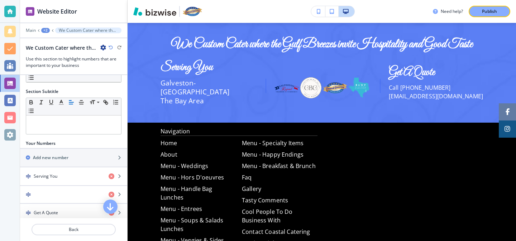
scroll to position [107, 0]
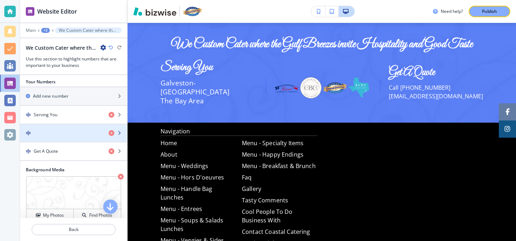
click at [65, 131] on div "button" at bounding box center [61, 133] width 83 height 5
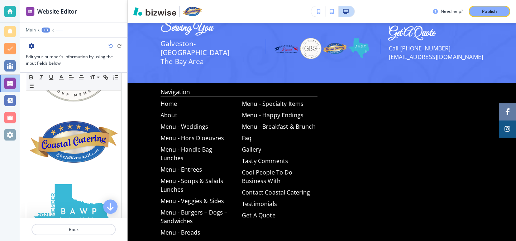
scroll to position [207, 0]
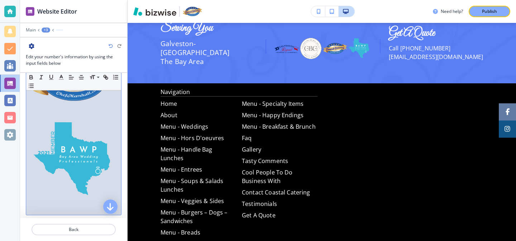
click at [117, 158] on img at bounding box center [74, 160] width 88 height 88
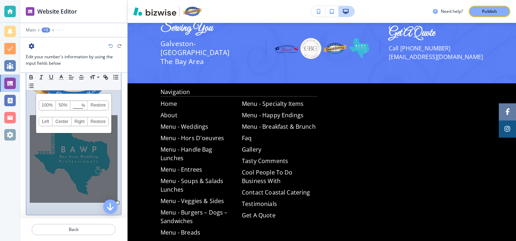
click at [120, 188] on div at bounding box center [73, 57] width 95 height 317
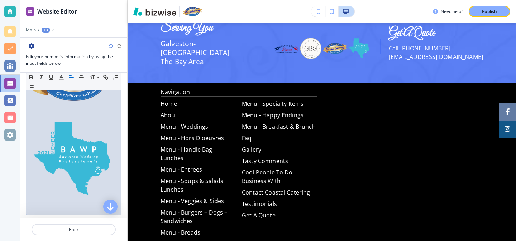
click at [116, 179] on img at bounding box center [74, 160] width 88 height 88
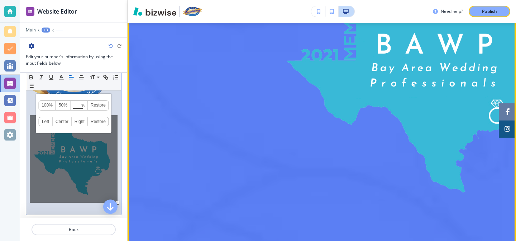
scroll to position [2230, 0]
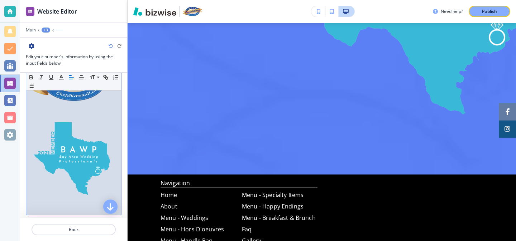
click at [120, 189] on div at bounding box center [73, 57] width 95 height 317
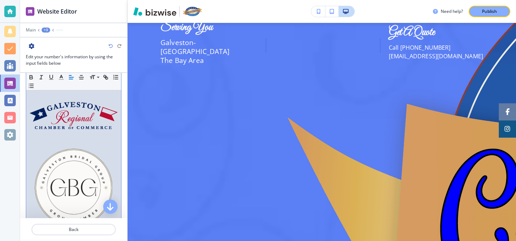
scroll to position [0, 0]
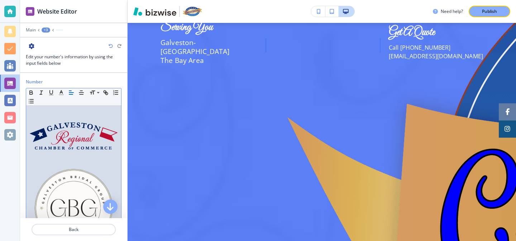
click at [77, 123] on img at bounding box center [74, 135] width 88 height 27
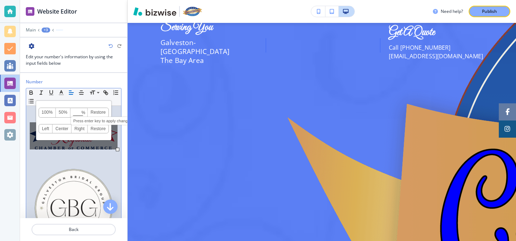
click at [72, 113] on input at bounding box center [79, 113] width 16 height 5
type input "3"
type input "10"
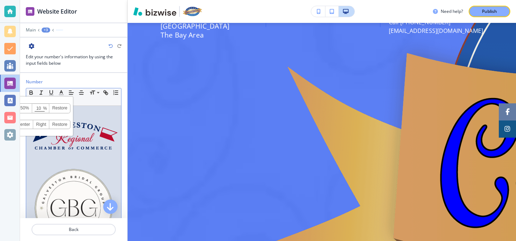
click at [79, 184] on img at bounding box center [74, 208] width 88 height 88
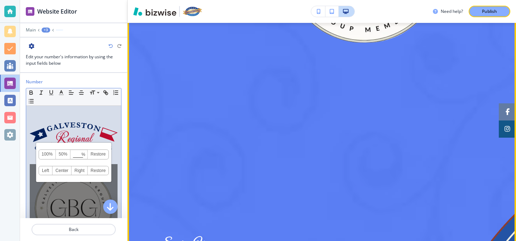
scroll to position [1390, 0]
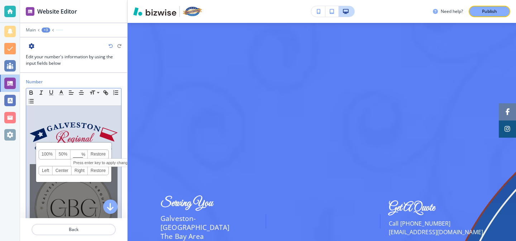
click at [78, 154] on input at bounding box center [79, 155] width 16 height 5
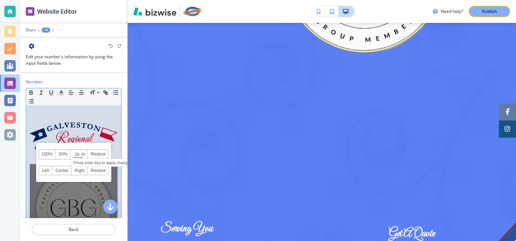
type input "10"
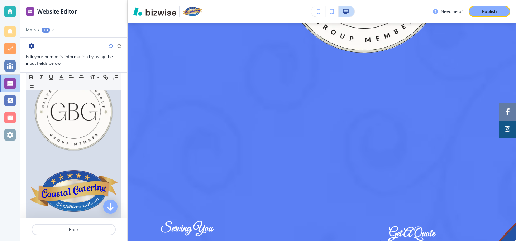
scroll to position [117, 0]
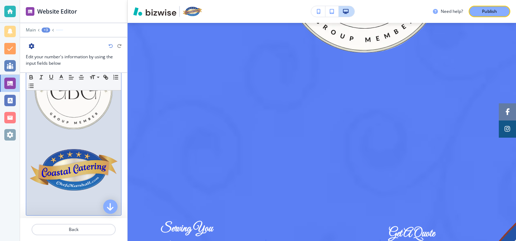
click at [81, 168] on img at bounding box center [74, 170] width 88 height 42
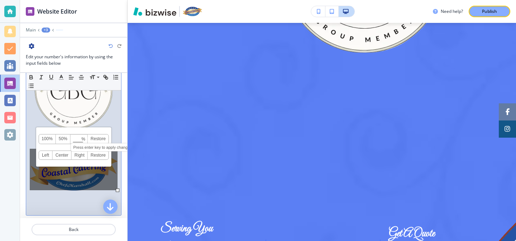
click at [78, 137] on input at bounding box center [79, 139] width 16 height 5
type input "10"
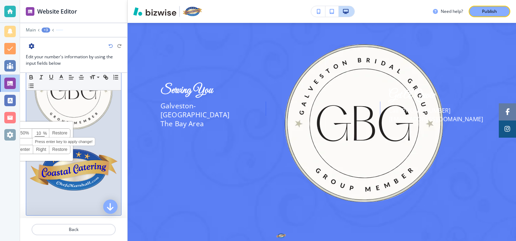
scroll to position [86, 0]
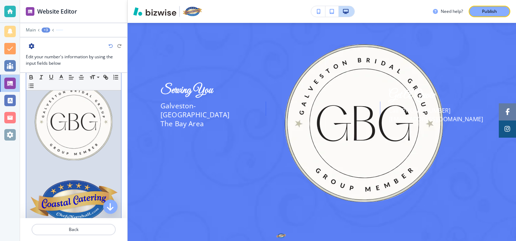
click at [92, 133] on img at bounding box center [74, 122] width 88 height 88
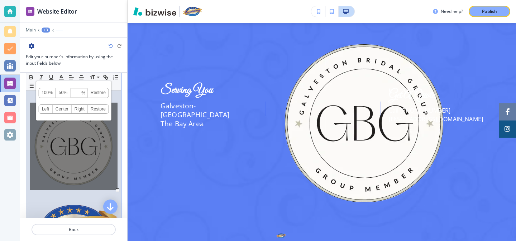
scroll to position [62, 0]
click at [79, 93] on input at bounding box center [79, 93] width 16 height 5
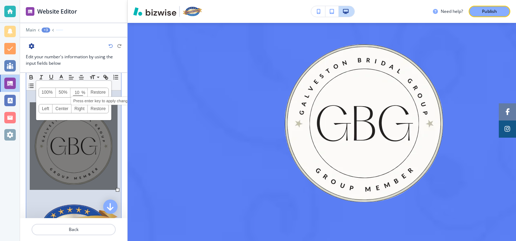
type input "10"
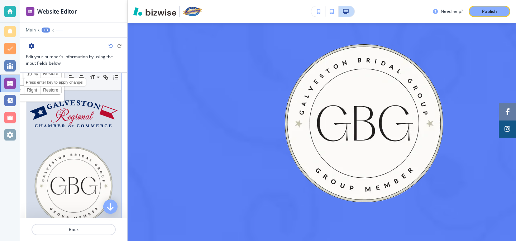
scroll to position [0, 0]
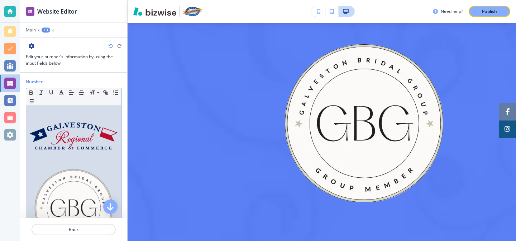
click at [69, 126] on img at bounding box center [74, 135] width 88 height 27
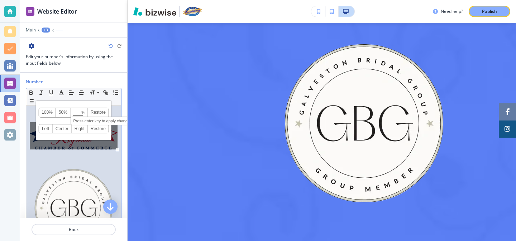
click at [76, 112] on input at bounding box center [79, 113] width 16 height 5
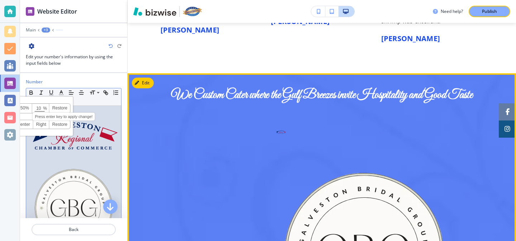
scroll to position [1082, 0]
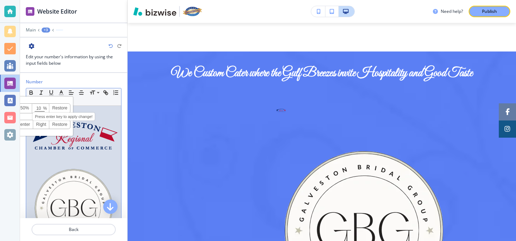
type input "1"
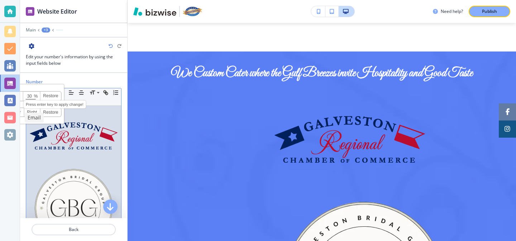
type input "3"
type input "20"
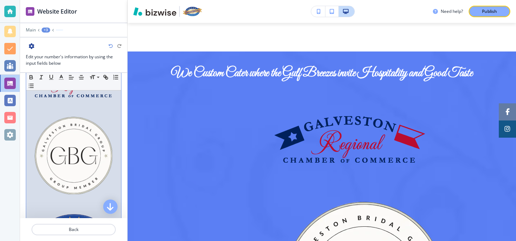
scroll to position [56, 0]
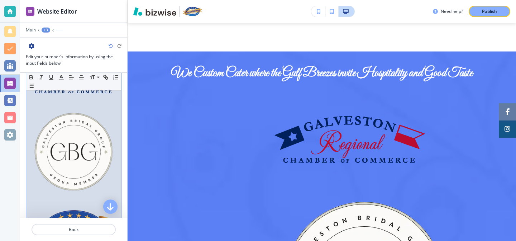
click at [94, 151] on img at bounding box center [74, 152] width 88 height 88
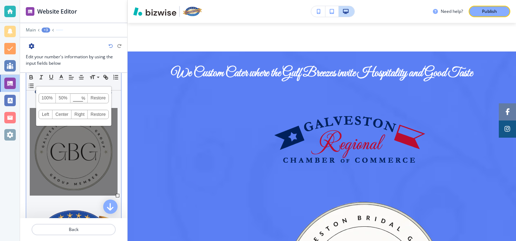
click at [77, 101] on span "% Press enter key to apply change!" at bounding box center [79, 98] width 17 height 9
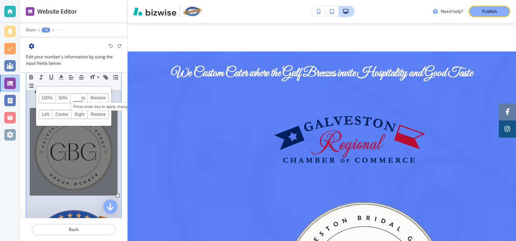
click at [77, 98] on input at bounding box center [79, 98] width 16 height 5
type input "1"
type input "5"
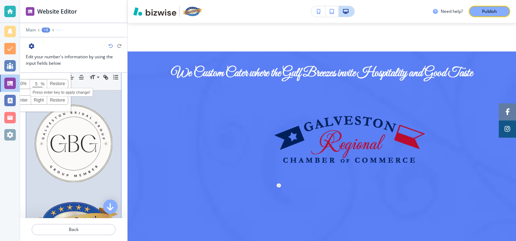
scroll to position [64, 0]
type input "10"
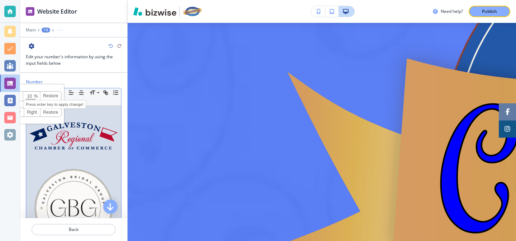
scroll to position [83, 0]
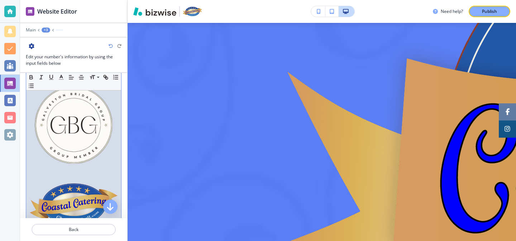
click at [96, 195] on img at bounding box center [74, 205] width 88 height 42
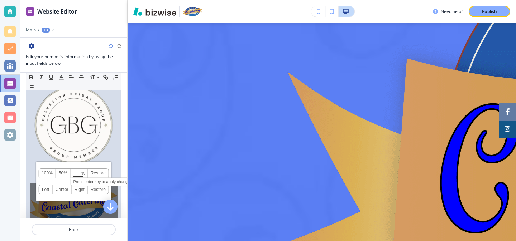
click at [79, 173] on input at bounding box center [79, 174] width 16 height 5
type input "10"
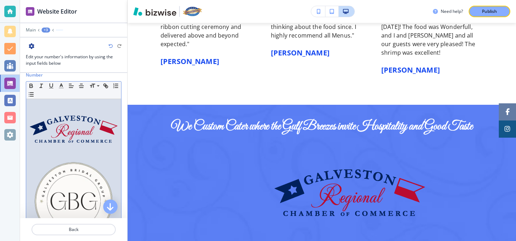
scroll to position [3, 0]
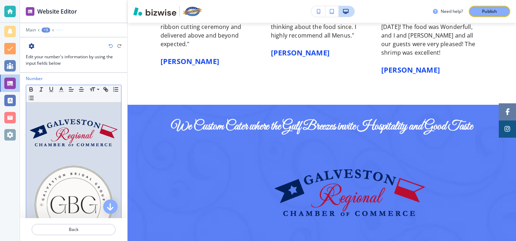
click at [105, 122] on img at bounding box center [74, 132] width 88 height 27
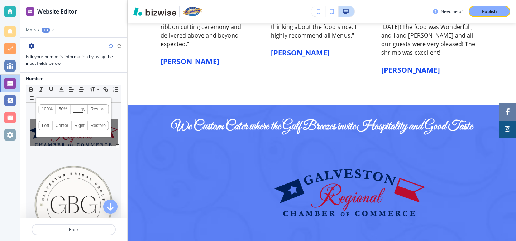
click at [83, 110] on span "%" at bounding box center [83, 109] width 4 height 9
click at [80, 109] on input at bounding box center [79, 109] width 16 height 5
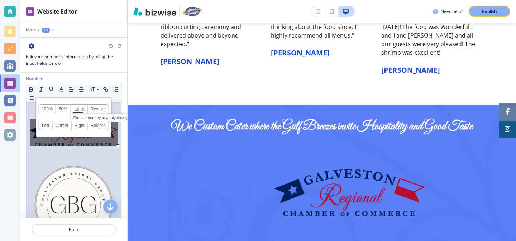
type input "10"
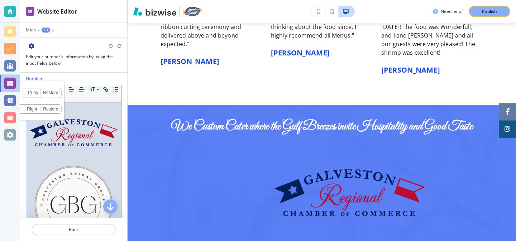
click at [102, 178] on img at bounding box center [74, 205] width 88 height 88
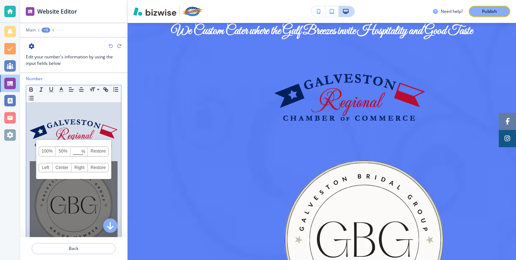
scroll to position [1151, 0]
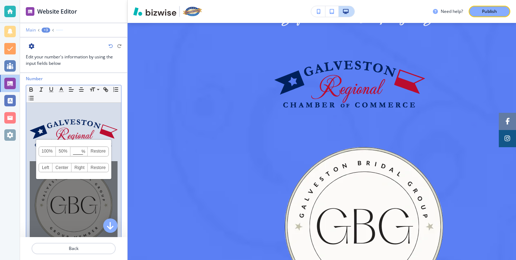
click at [33, 30] on p "Main" at bounding box center [31, 30] width 10 height 5
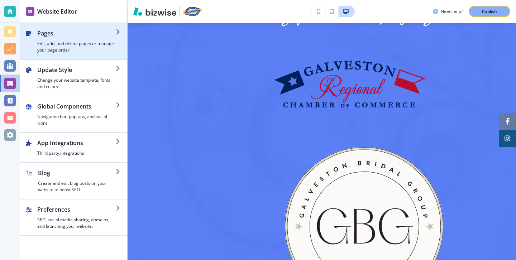
click at [86, 59] on div "button" at bounding box center [73, 56] width 107 height 6
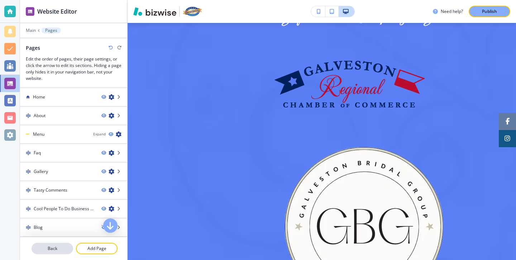
click at [63, 245] on p "Back" at bounding box center [52, 248] width 40 height 6
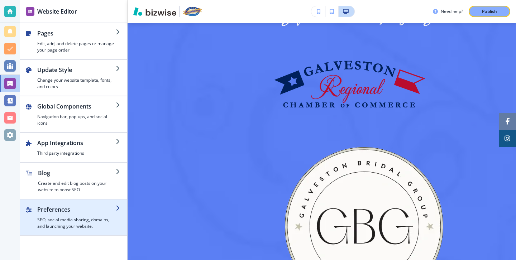
click at [82, 212] on h2 "Preferences" at bounding box center [76, 209] width 78 height 9
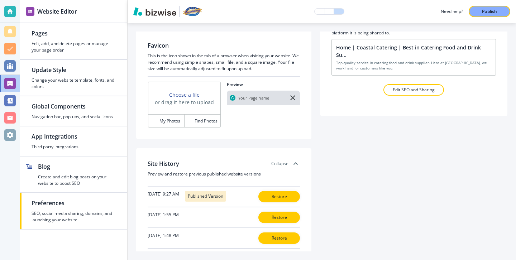
scroll to position [129, 0]
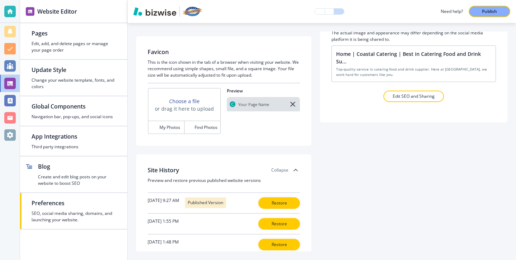
click at [275, 209] on div "[DATE] 9:27 AM Published Version Restore" at bounding box center [224, 202] width 152 height 11
click at [276, 204] on p "Restore" at bounding box center [278, 203] width 23 height 6
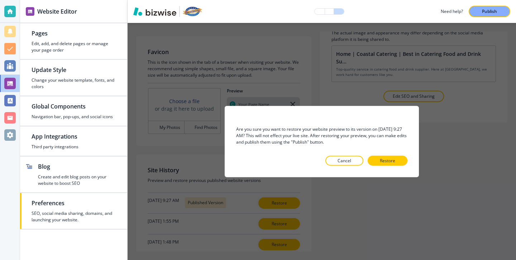
click at [377, 155] on div "Are you sure you want to restore your website preview to its version on [DATE] …" at bounding box center [321, 141] width 171 height 48
click at [377, 158] on button "Restore" at bounding box center [387, 160] width 40 height 10
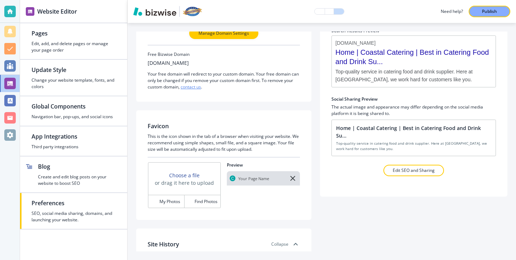
scroll to position [0, 0]
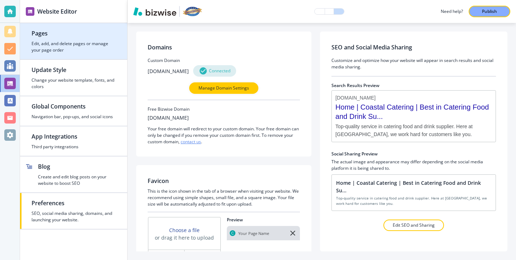
click at [111, 58] on div "button" at bounding box center [73, 56] width 107 height 6
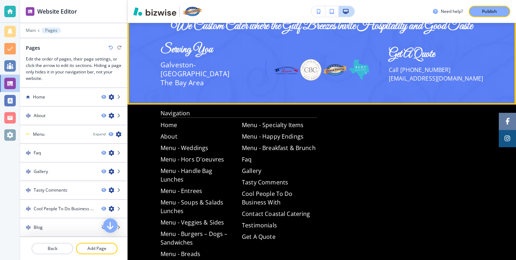
scroll to position [1132, 0]
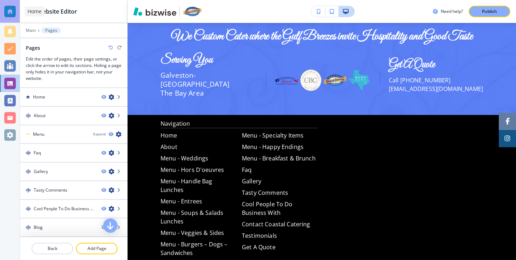
click at [9, 13] on div at bounding box center [9, 11] width 11 height 11
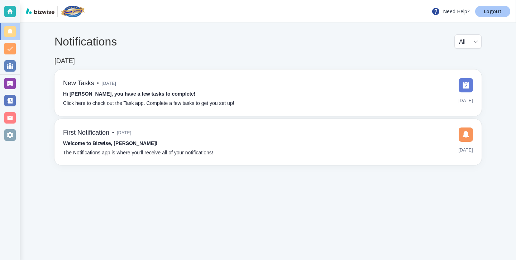
click at [489, 14] on p "Logout" at bounding box center [492, 11] width 18 height 5
